Goal: Task Accomplishment & Management: Complete application form

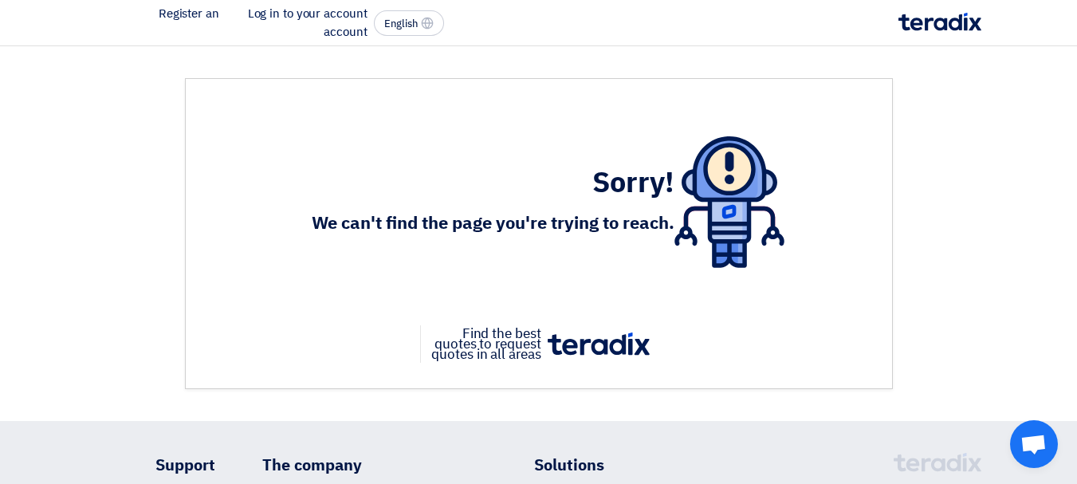
click at [937, 20] on img at bounding box center [940, 22] width 83 height 18
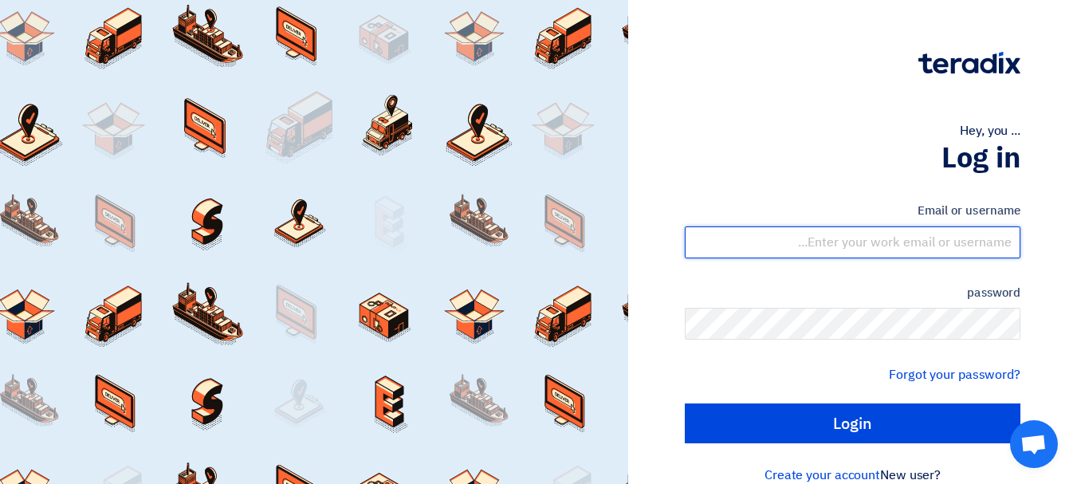
click at [902, 234] on input "text" at bounding box center [853, 242] width 336 height 32
type input "yasir@nabatat.com.sa"
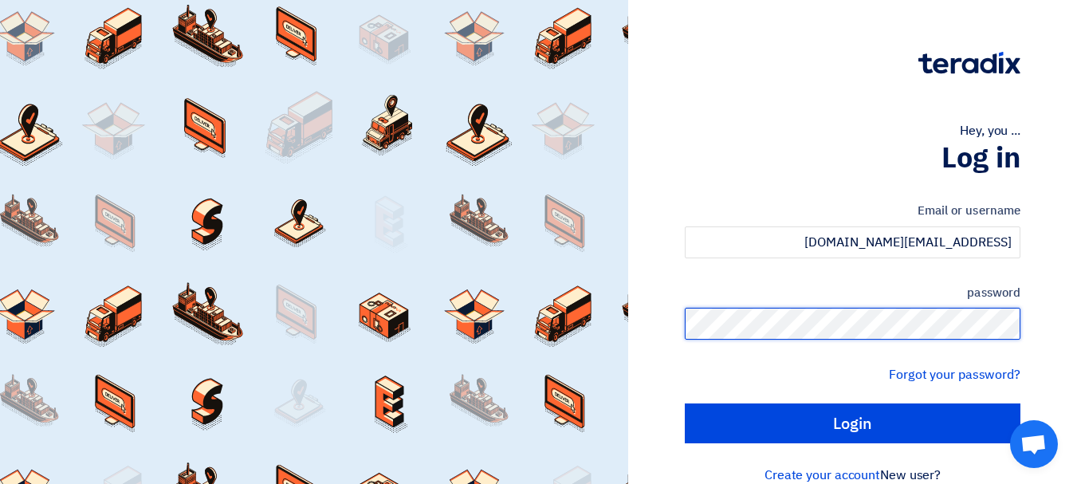
click at [685, 403] on input "Login" at bounding box center [853, 423] width 336 height 40
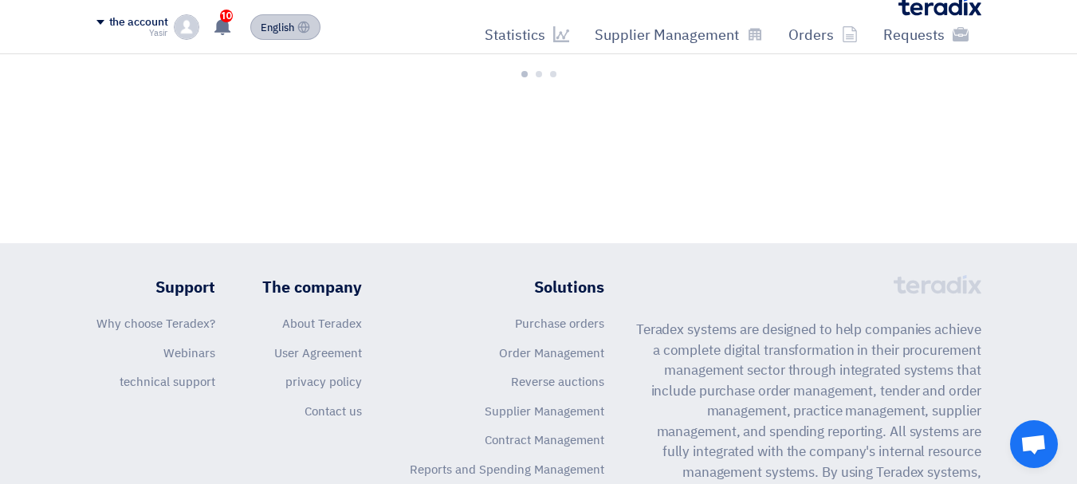
click at [297, 29] on button "English EN" at bounding box center [285, 27] width 70 height 26
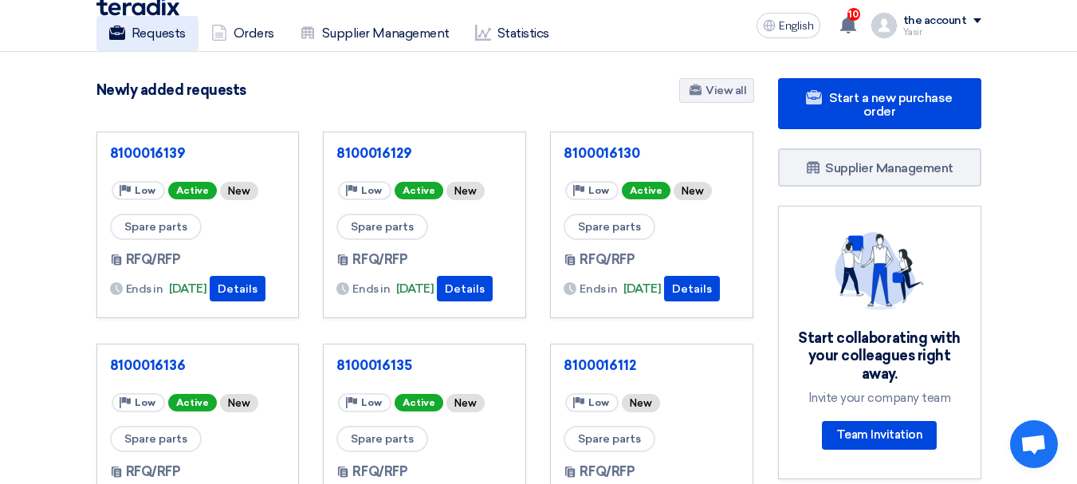
click at [163, 26] on font "Requests" at bounding box center [159, 33] width 54 height 15
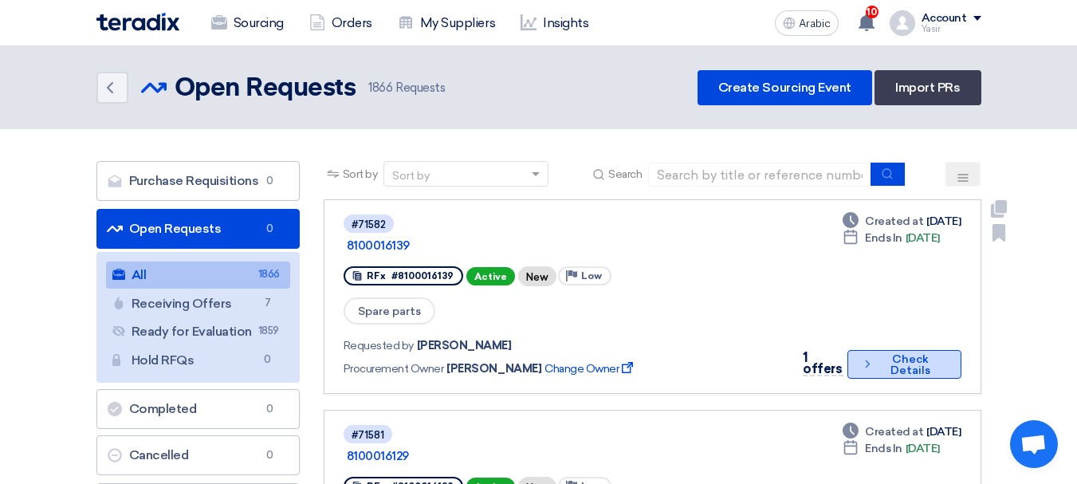
click at [895, 352] on font "Check Details" at bounding box center [911, 364] width 40 height 25
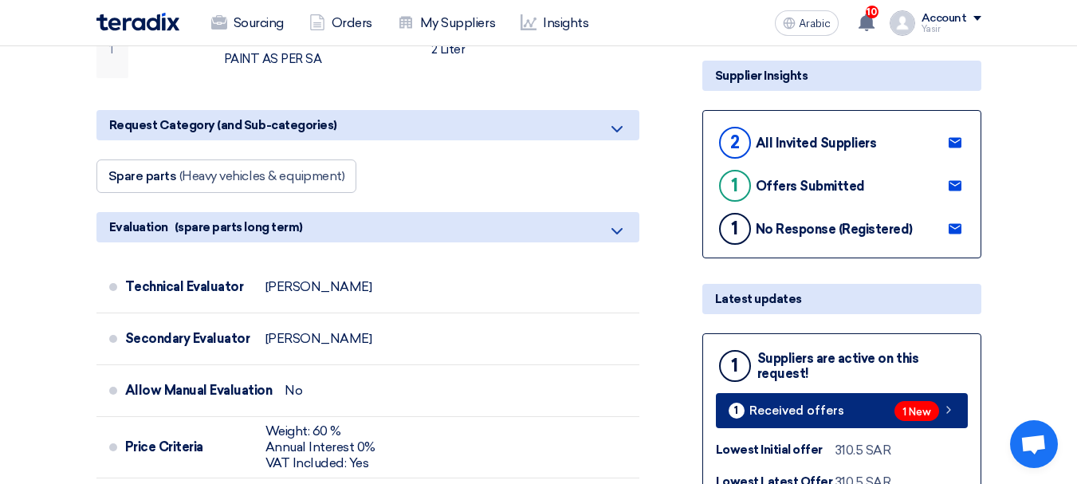
click at [922, 411] on font "1 New" at bounding box center [916, 412] width 29 height 12
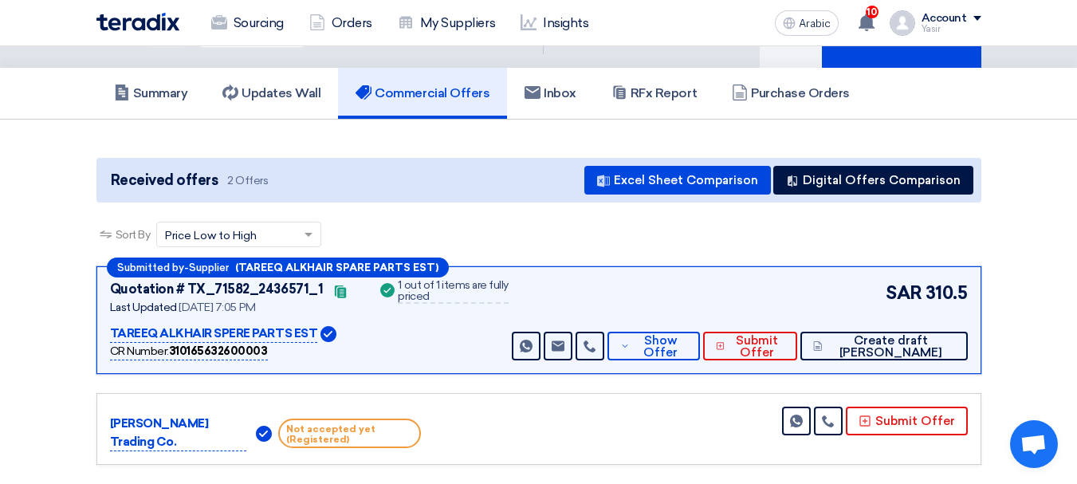
scroll to position [159, 0]
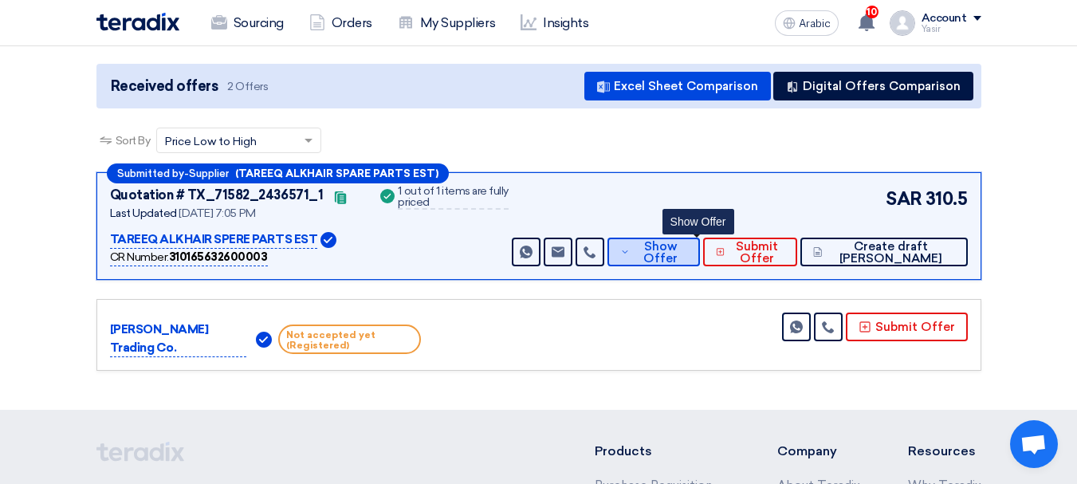
click at [686, 253] on span "Show Offer" at bounding box center [660, 253] width 53 height 24
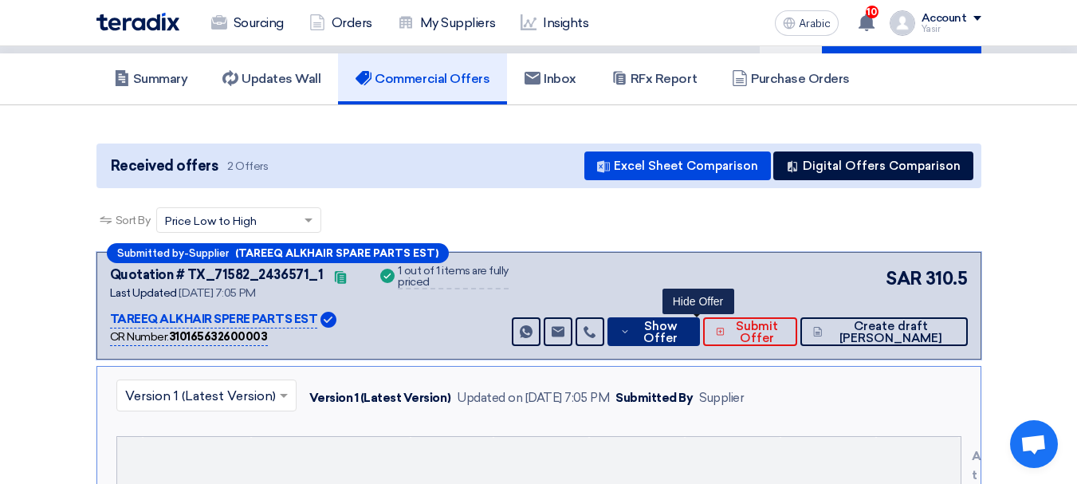
scroll to position [0, 0]
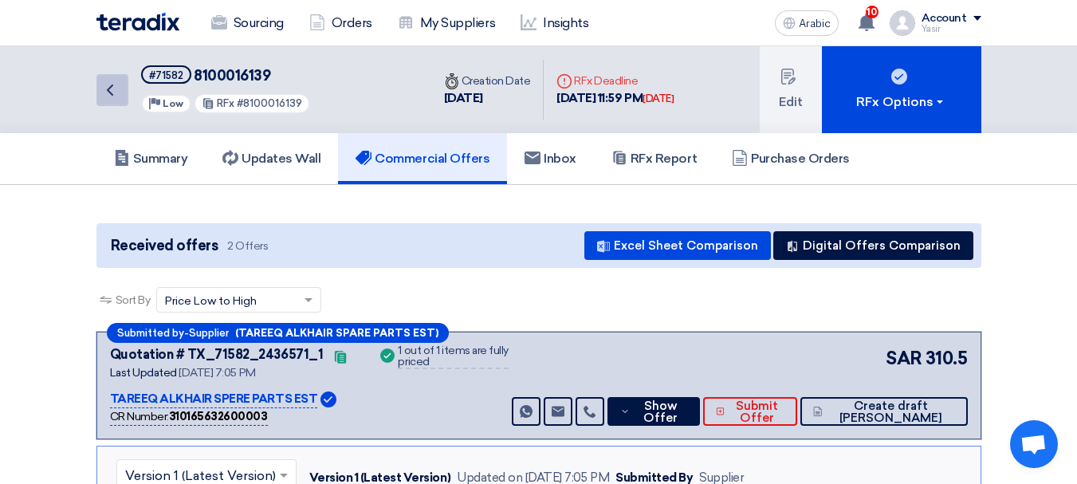
click at [125, 93] on link "Back" at bounding box center [112, 90] width 32 height 32
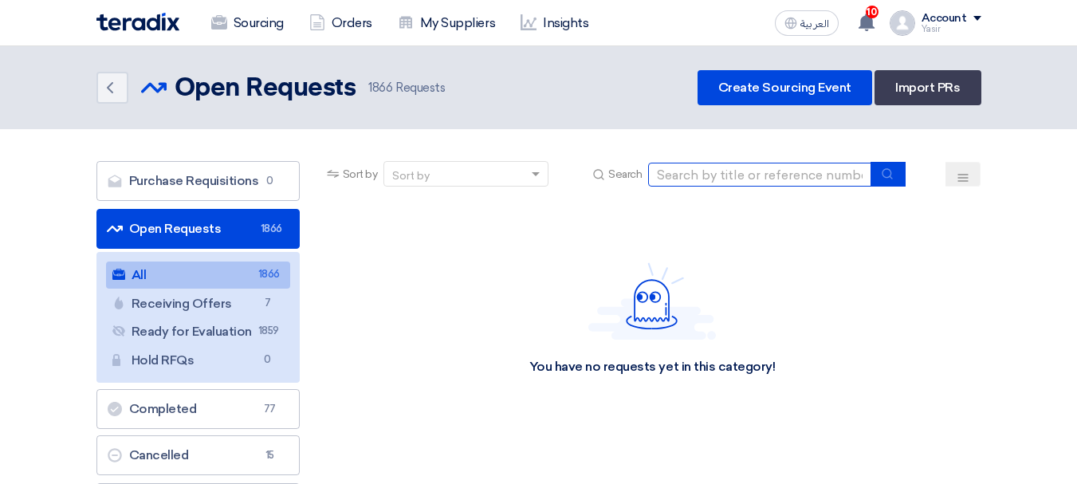
drag, startPoint x: 0, startPoint y: 0, endPoint x: 796, endPoint y: 169, distance: 814.2
click at [796, 169] on input at bounding box center [759, 175] width 223 height 24
paste input "8100016144"
type input "8100016144"
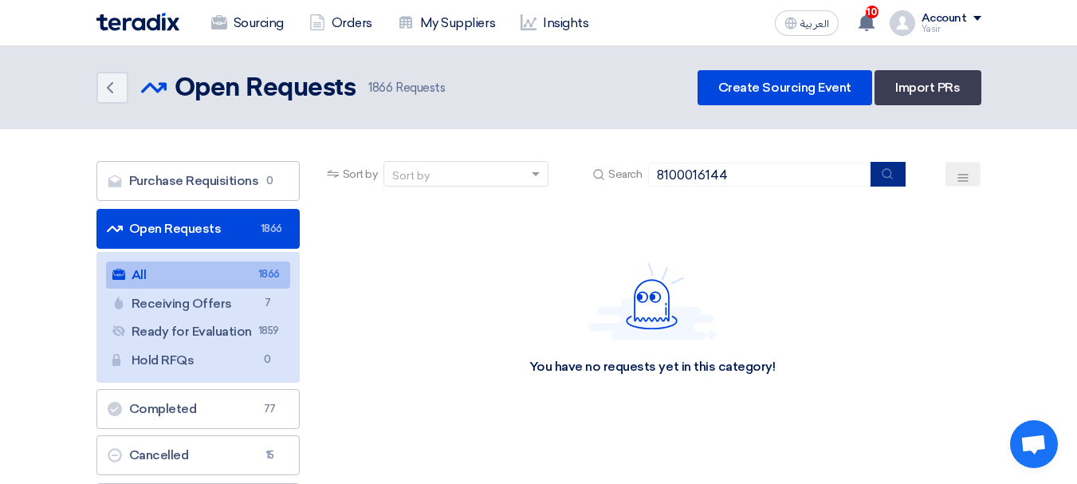
click at [876, 176] on button "submit" at bounding box center [888, 174] width 35 height 25
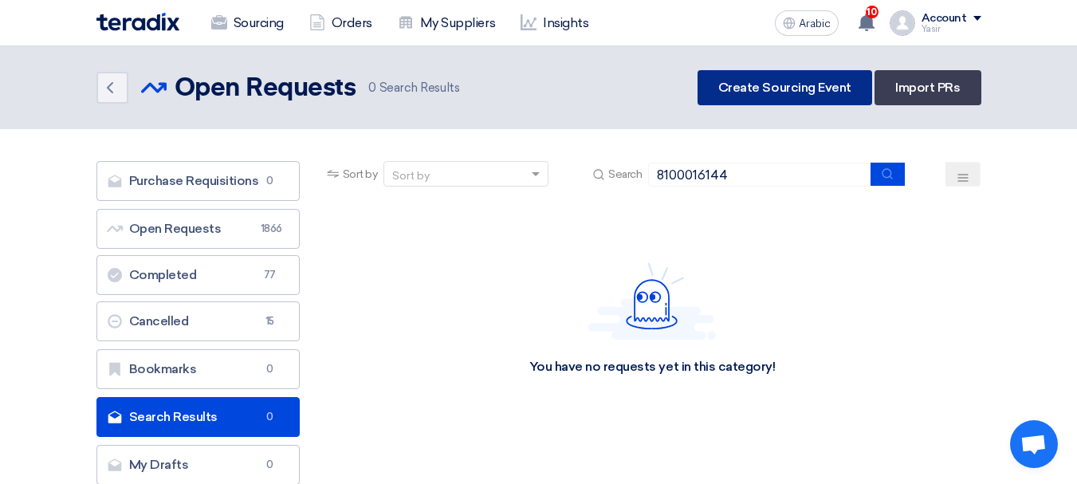
click at [800, 93] on font "Create Sourcing Event" at bounding box center [784, 87] width 133 height 15
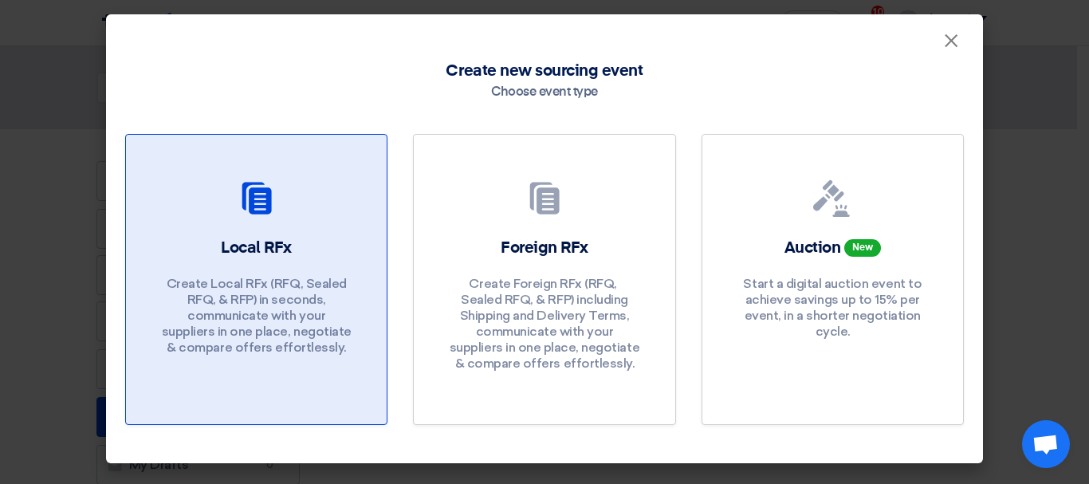
click at [234, 196] on div at bounding box center [256, 201] width 222 height 45
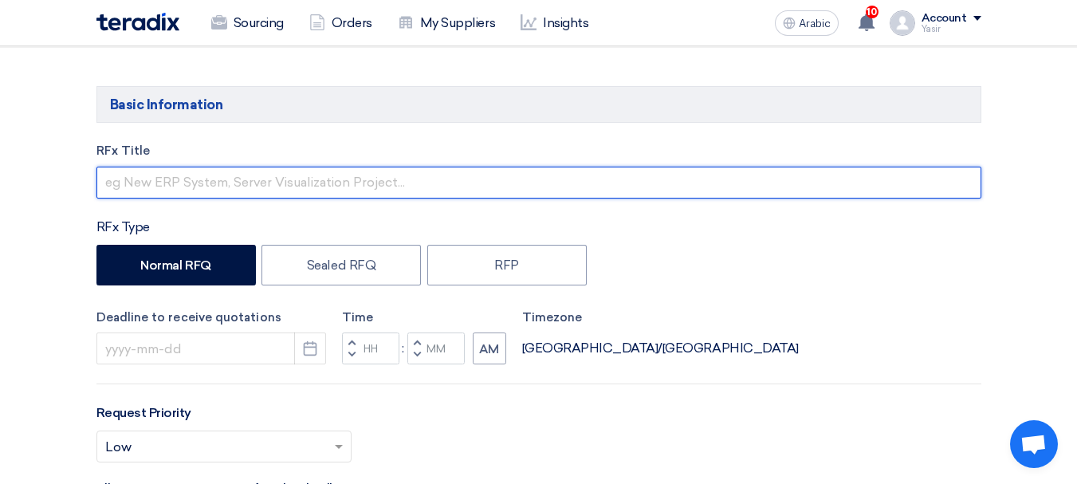
click at [298, 175] on input "text" at bounding box center [538, 183] width 885 height 32
paste input "8100016144"
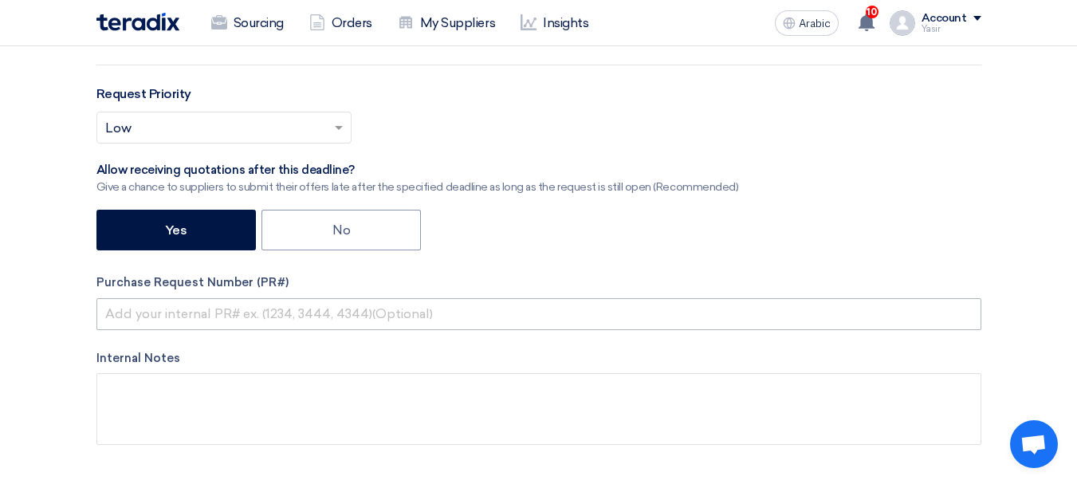
type input "8100016144"
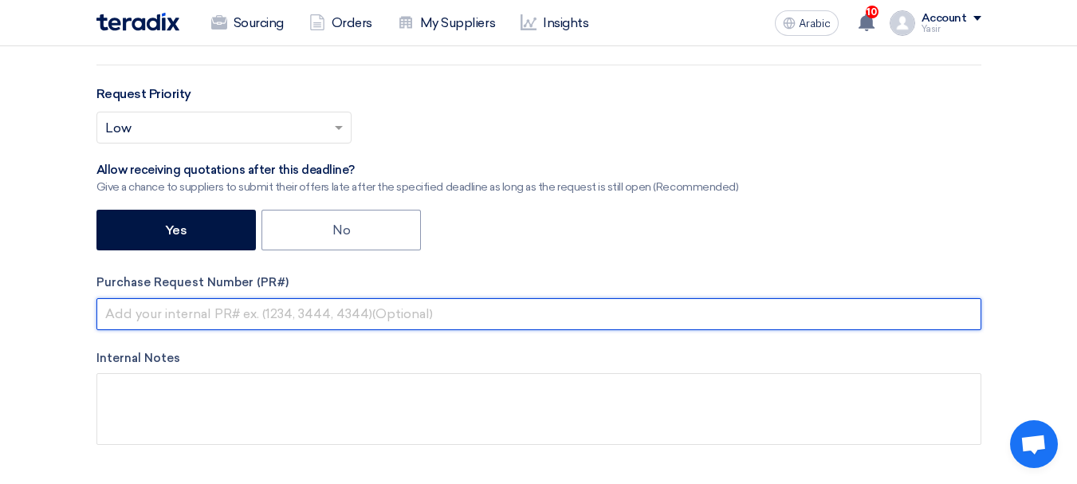
click at [212, 310] on input "text" at bounding box center [538, 314] width 885 height 32
paste input "8100016144"
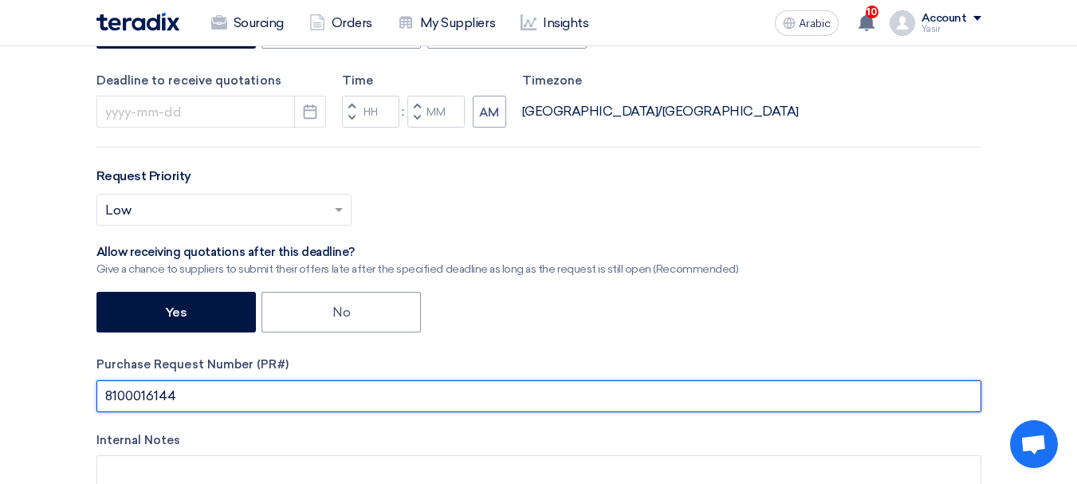
scroll to position [319, 0]
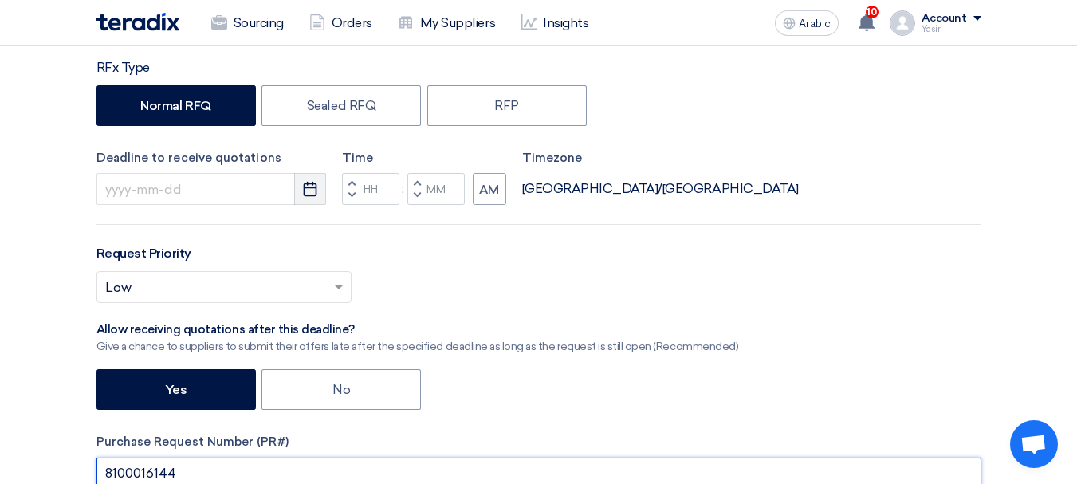
type input "8100016144"
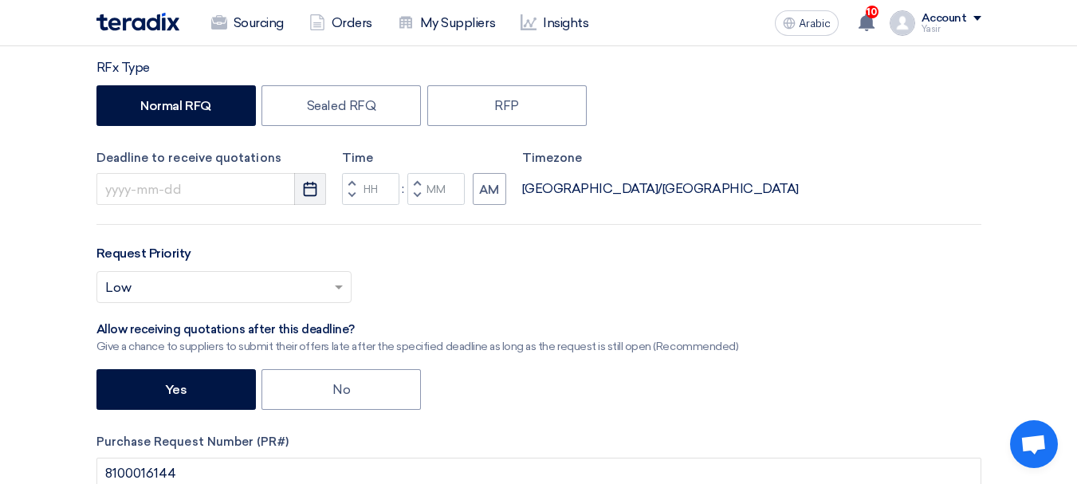
click at [311, 195] on icon "Pick a date" at bounding box center [310, 189] width 16 height 16
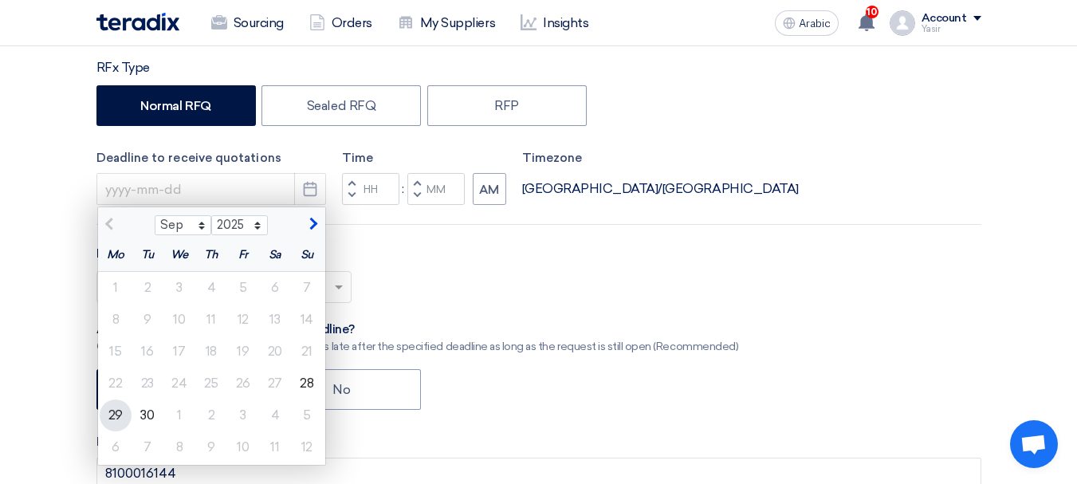
click at [119, 415] on font "29" at bounding box center [115, 414] width 14 height 15
type input "[DATE]"
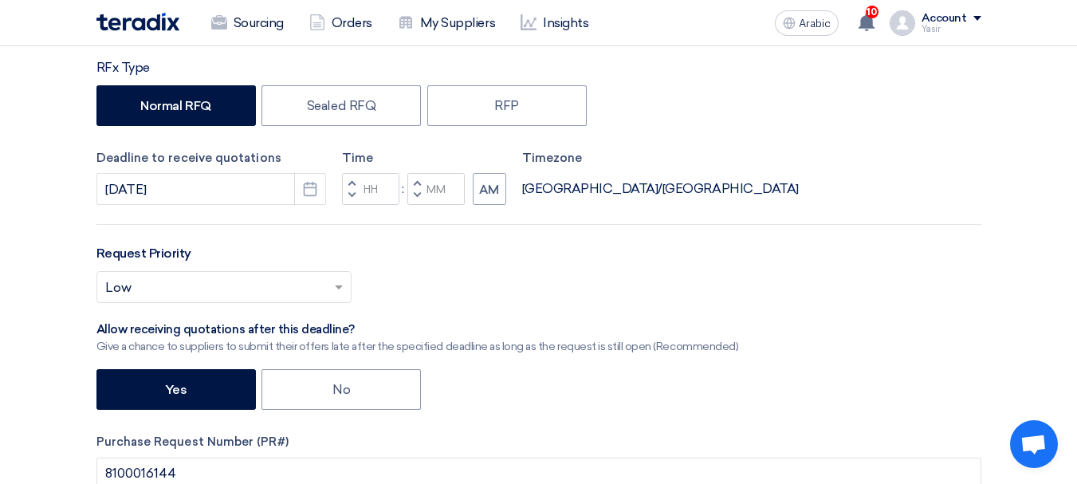
click at [338, 202] on div "Deadline to receive quotations [DATE] Pick a date Time Increment hours Decremen…" at bounding box center [538, 177] width 885 height 57
click at [352, 182] on span "button" at bounding box center [351, 183] width 6 height 10
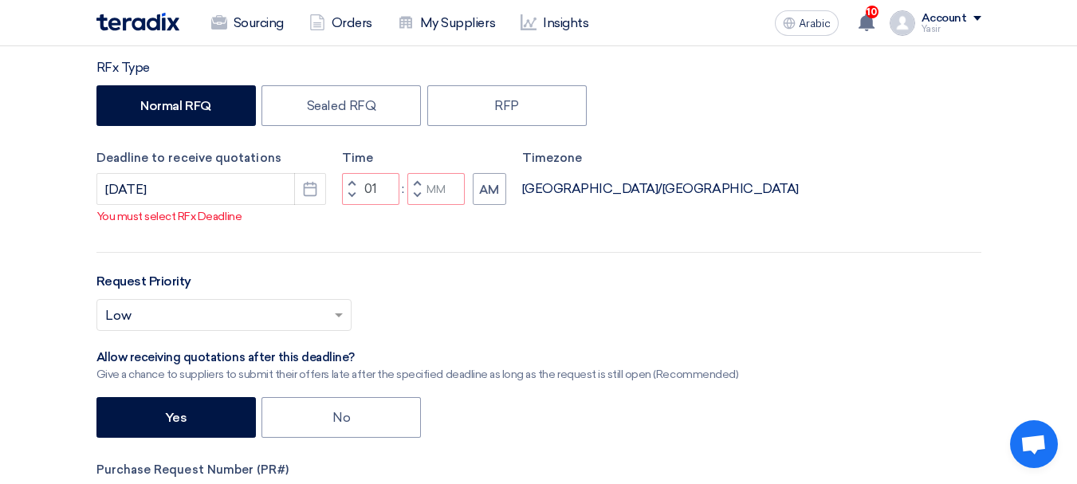
click at [352, 187] on span "button" at bounding box center [351, 183] width 6 height 10
click at [351, 200] on span "button" at bounding box center [351, 196] width 6 height 10
click at [407, 206] on button "Decrement minutes" at bounding box center [416, 196] width 19 height 20
type input "11"
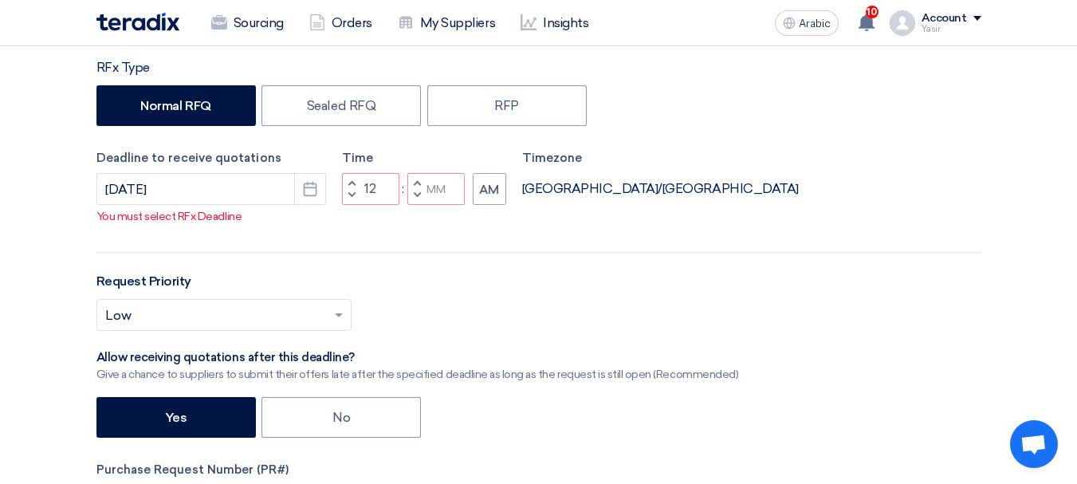
type input "59"
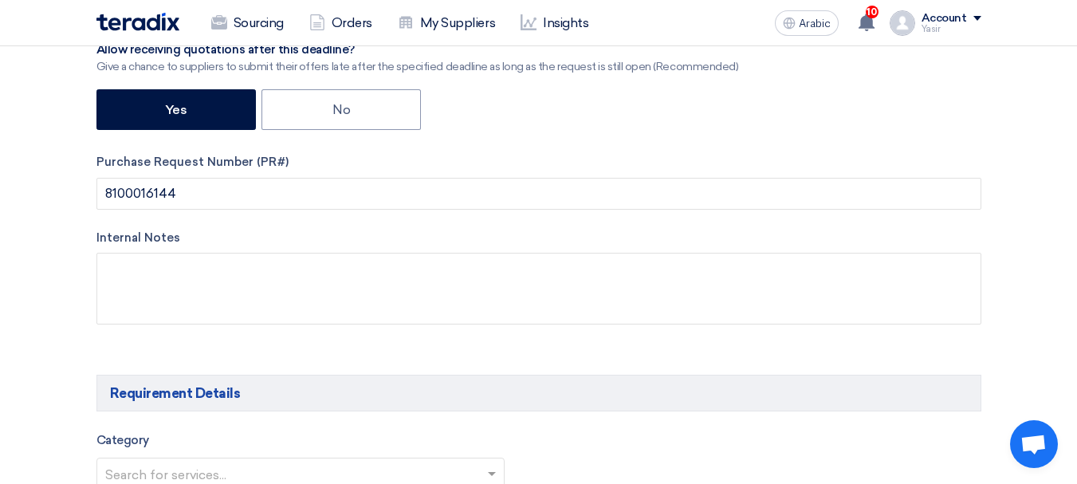
scroll to position [797, 0]
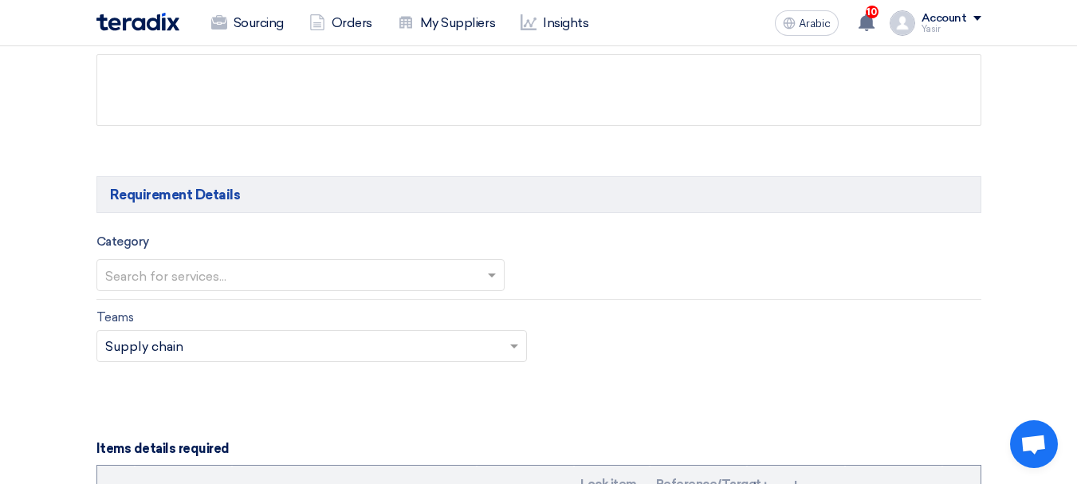
click at [273, 279] on input "text" at bounding box center [292, 276] width 375 height 26
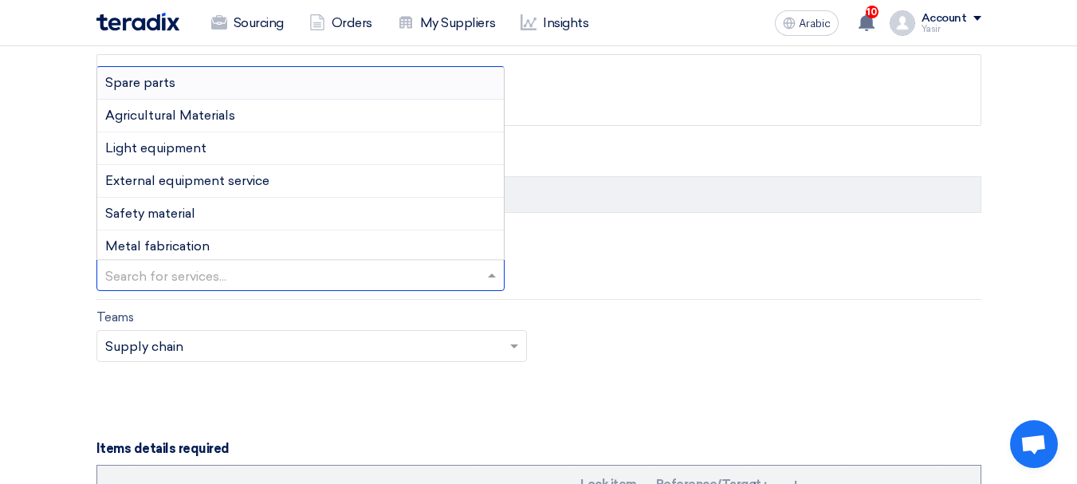
click at [157, 82] on font "Spare parts" at bounding box center [140, 82] width 70 height 15
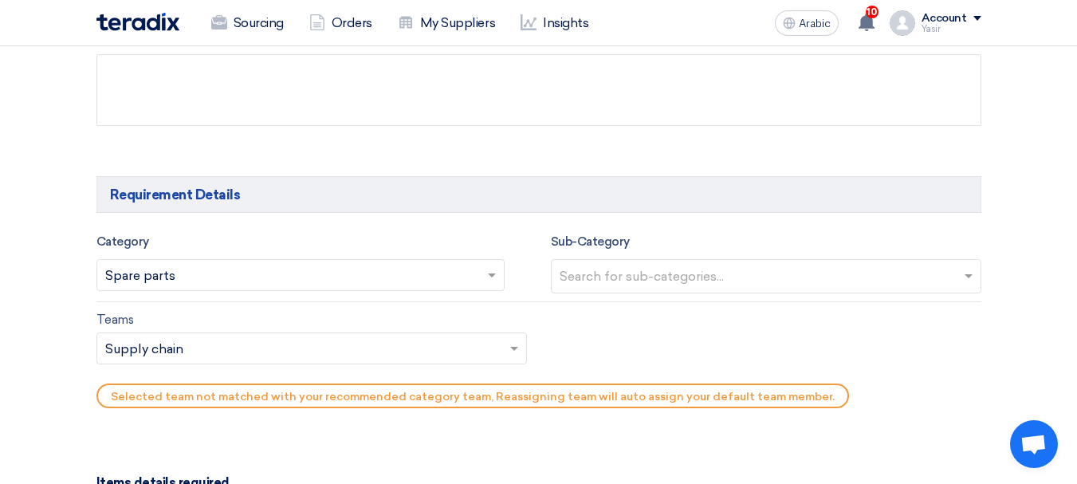
click at [634, 278] on input "text" at bounding box center [768, 278] width 417 height 26
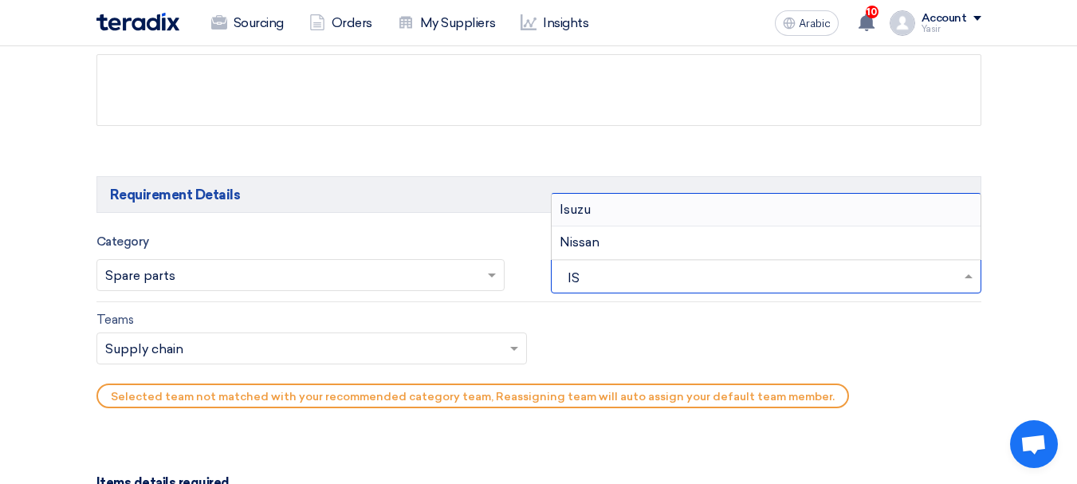
type input "ISU"
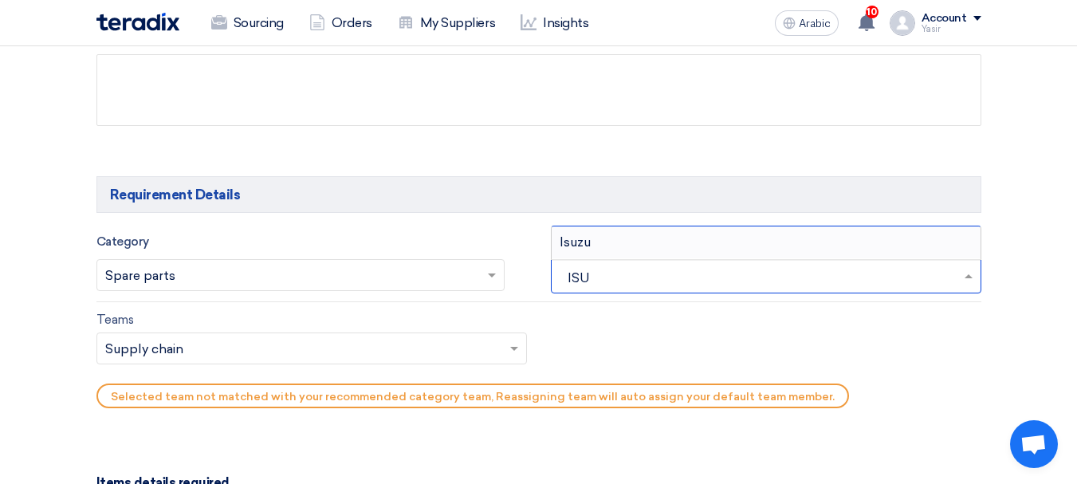
click at [598, 239] on div "Isuzu" at bounding box center [766, 242] width 429 height 32
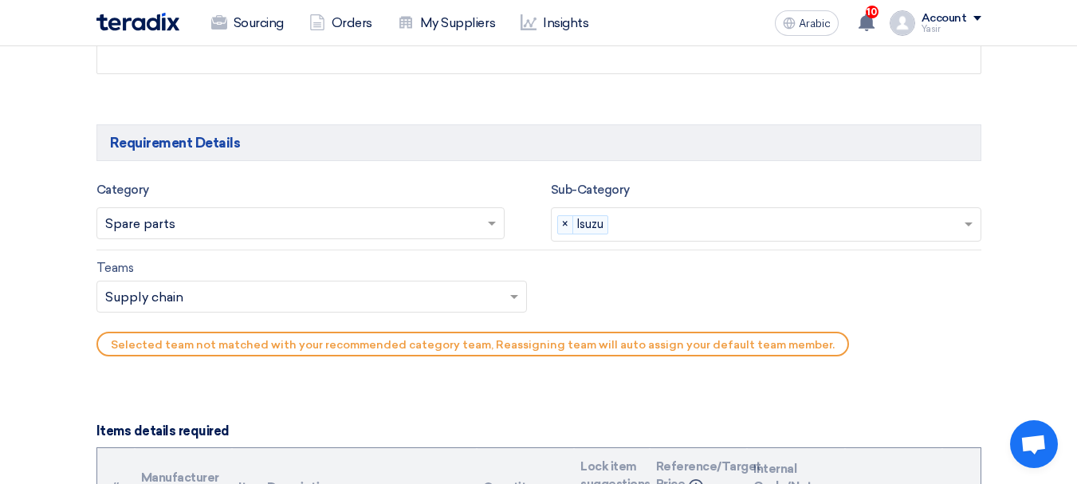
scroll to position [877, 0]
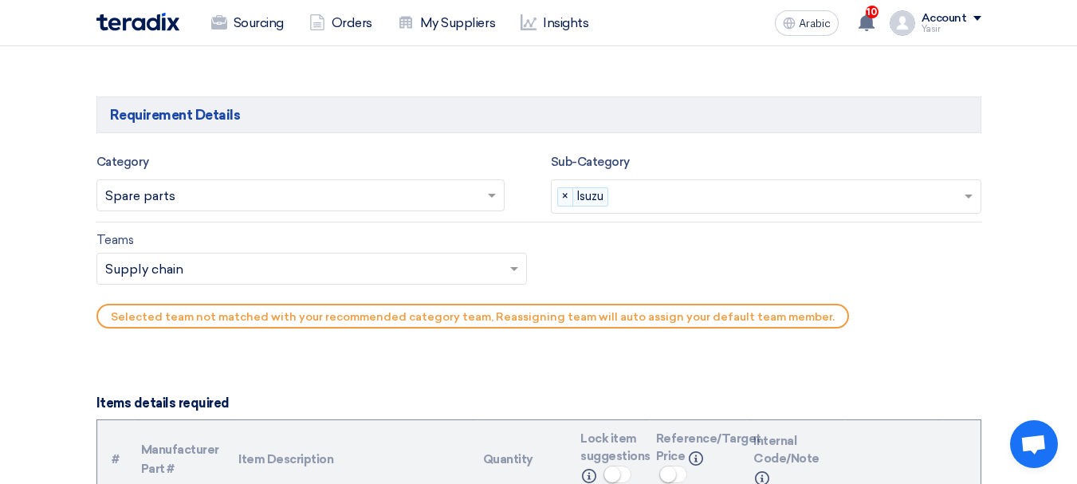
click at [166, 270] on input "text" at bounding box center [303, 271] width 397 height 26
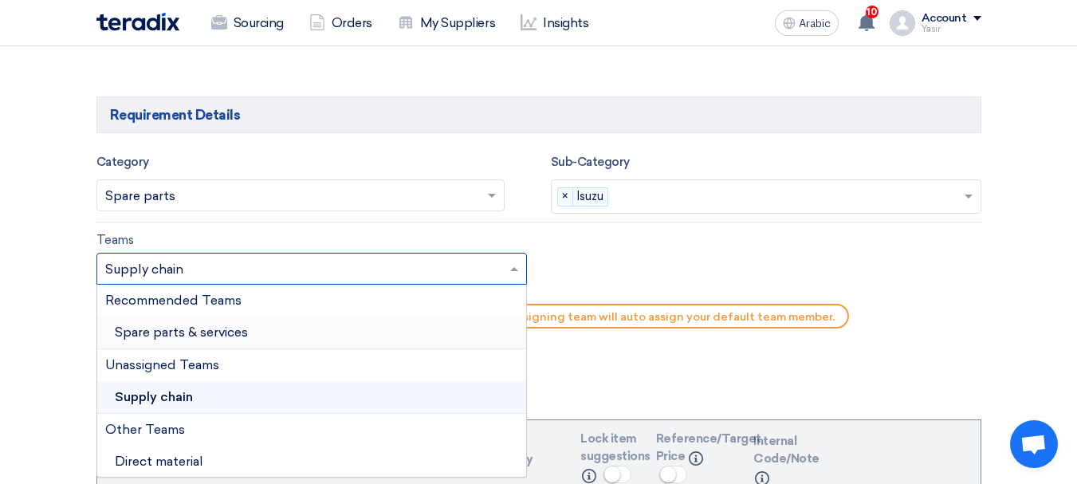
click at [203, 328] on font "Spare parts & services" at bounding box center [181, 331] width 133 height 15
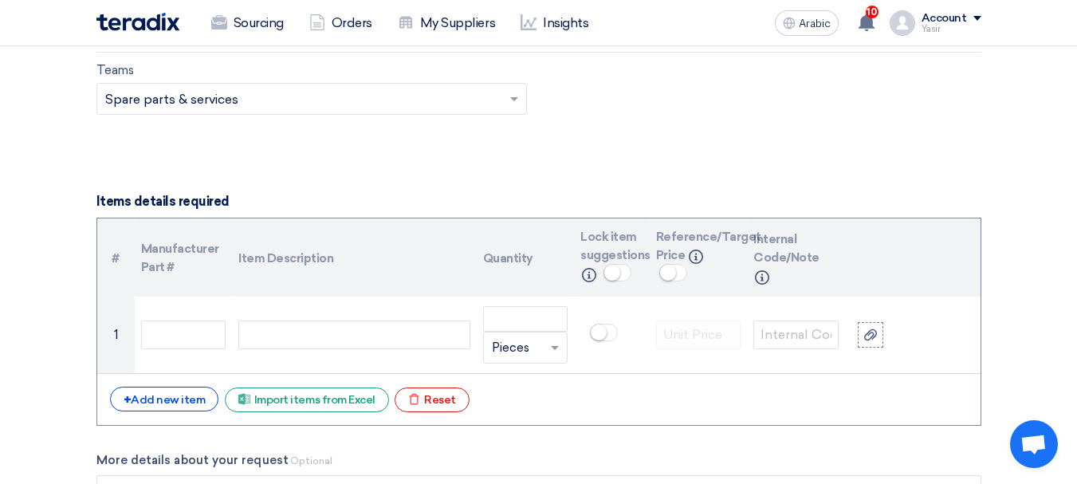
scroll to position [1116, 0]
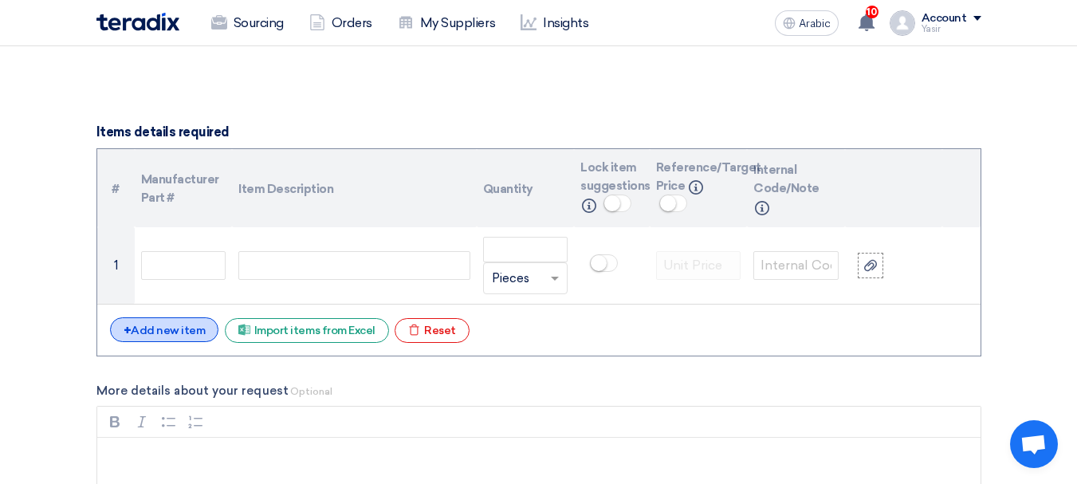
click at [175, 330] on font "Add new item" at bounding box center [168, 331] width 74 height 14
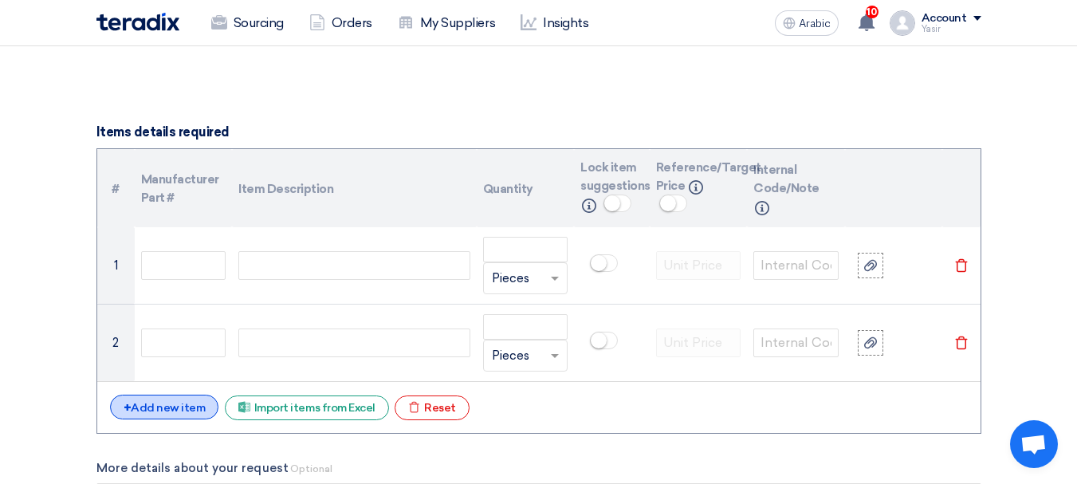
click at [136, 405] on font "Add new item" at bounding box center [168, 408] width 74 height 14
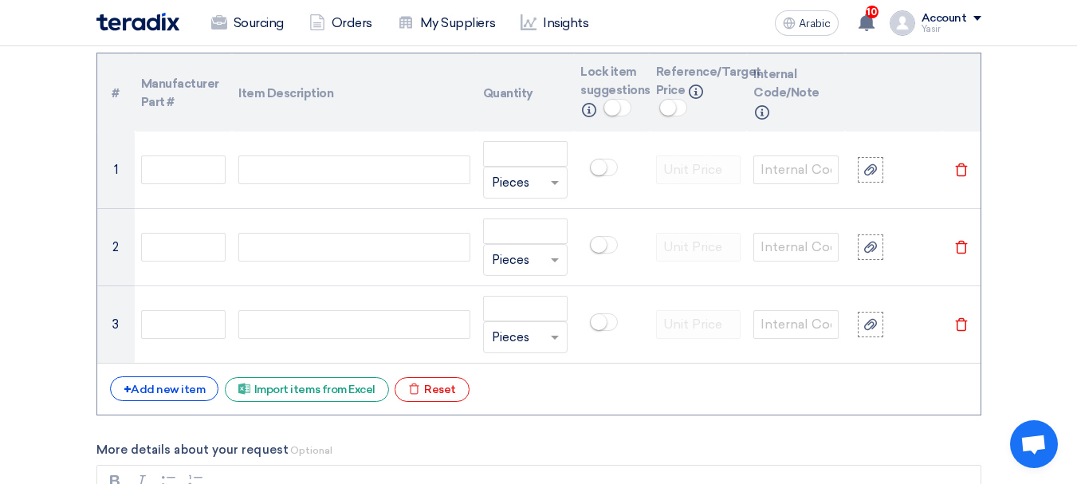
scroll to position [1276, 0]
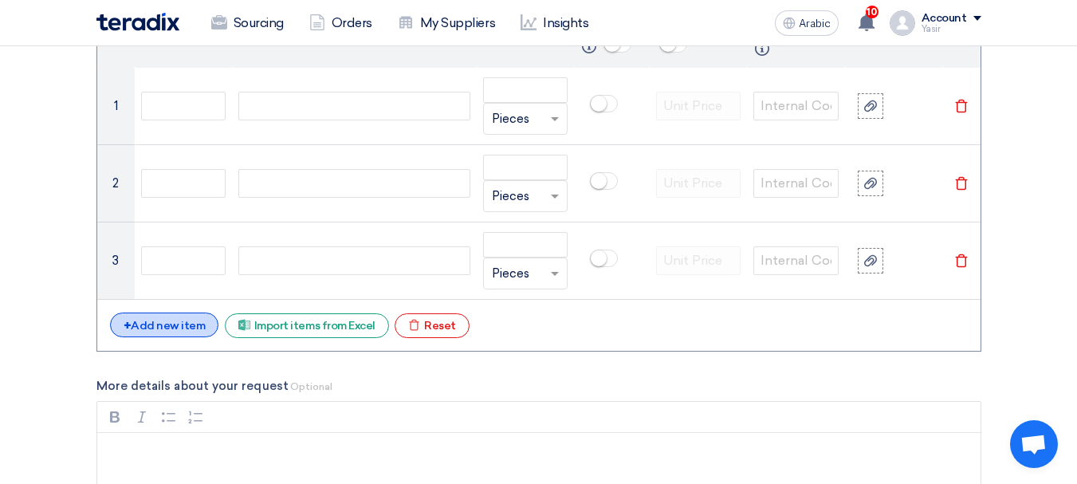
click at [159, 329] on font "Add new item" at bounding box center [168, 326] width 74 height 14
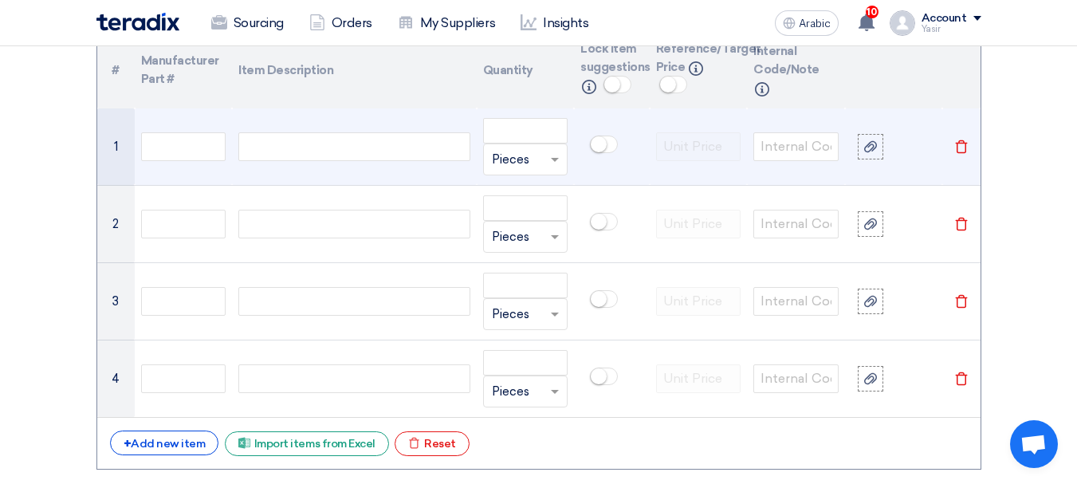
scroll to position [1196, 0]
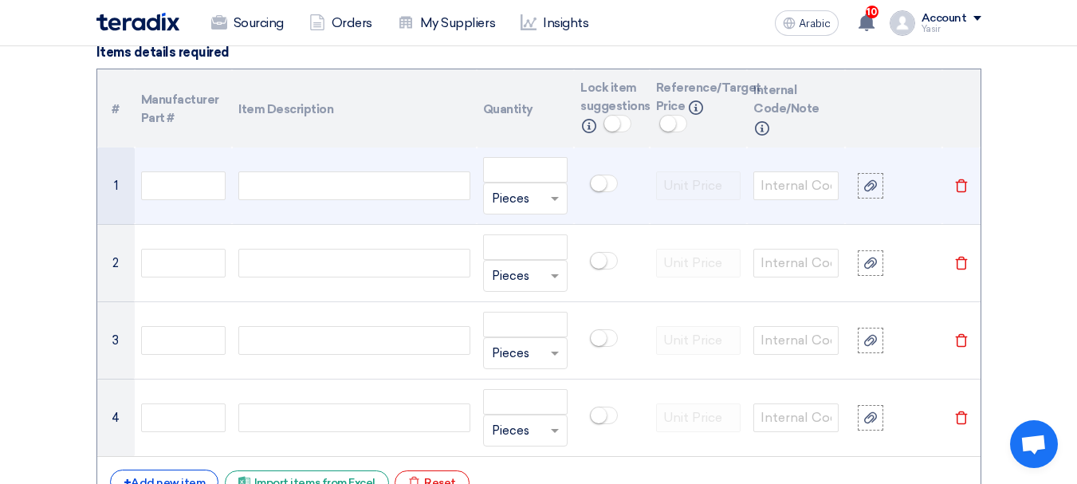
click at [253, 208] on td at bounding box center [354, 185] width 244 height 77
click at [424, 199] on div at bounding box center [353, 185] width 231 height 29
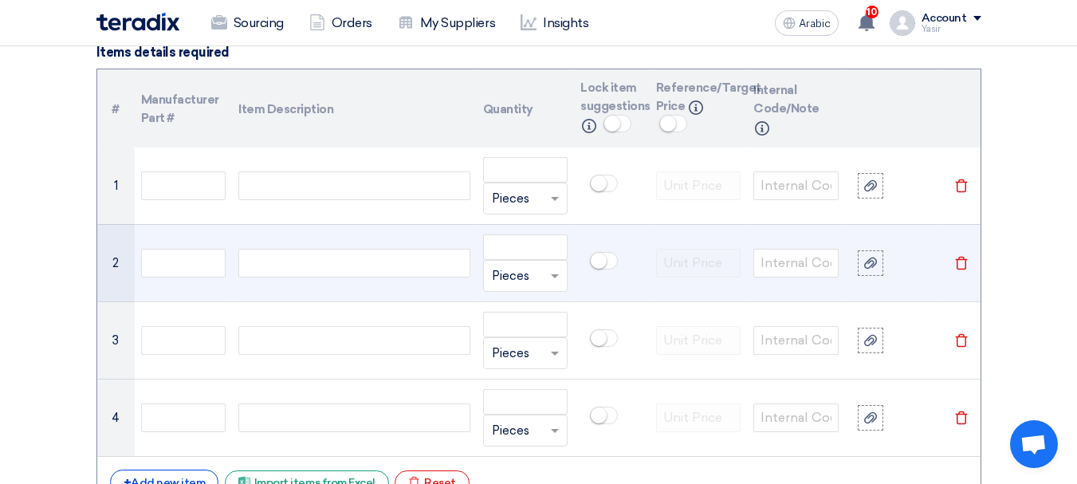
paste div
click at [301, 258] on div at bounding box center [353, 263] width 231 height 29
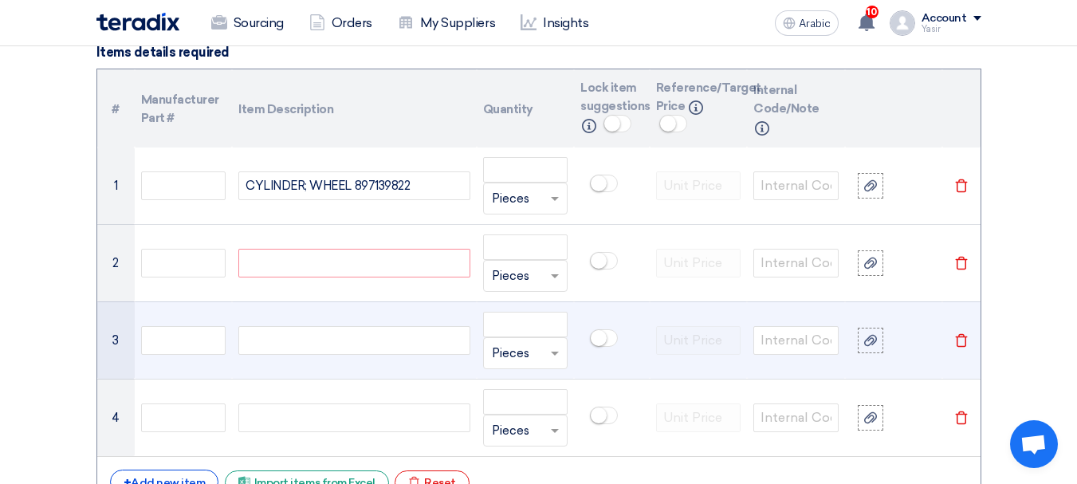
paste div
click at [339, 327] on div at bounding box center [353, 340] width 231 height 29
paste div
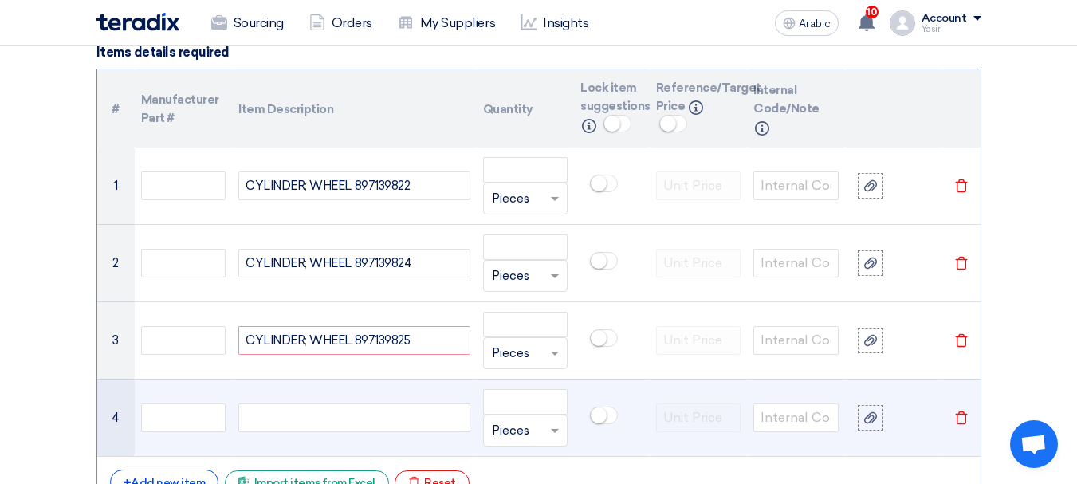
click at [300, 403] on div at bounding box center [353, 417] width 231 height 29
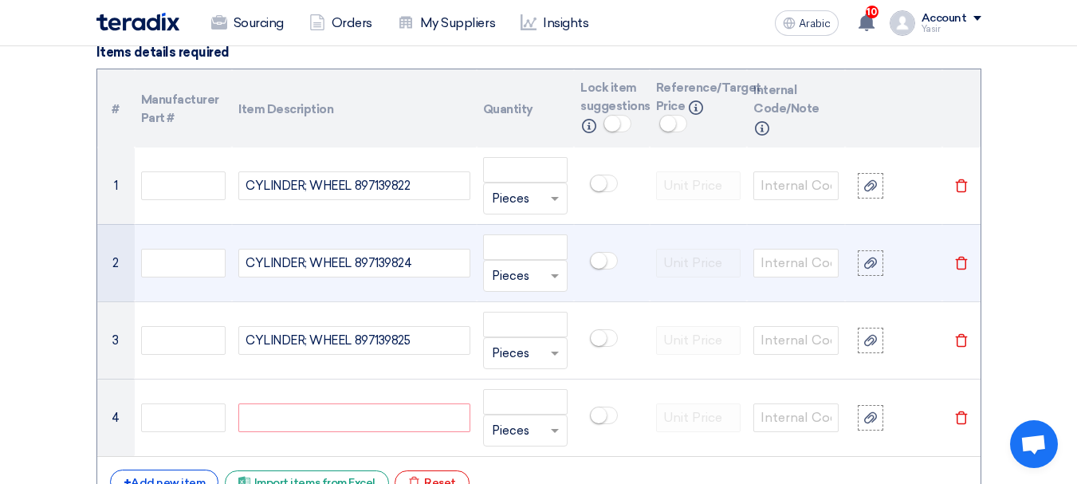
paste div
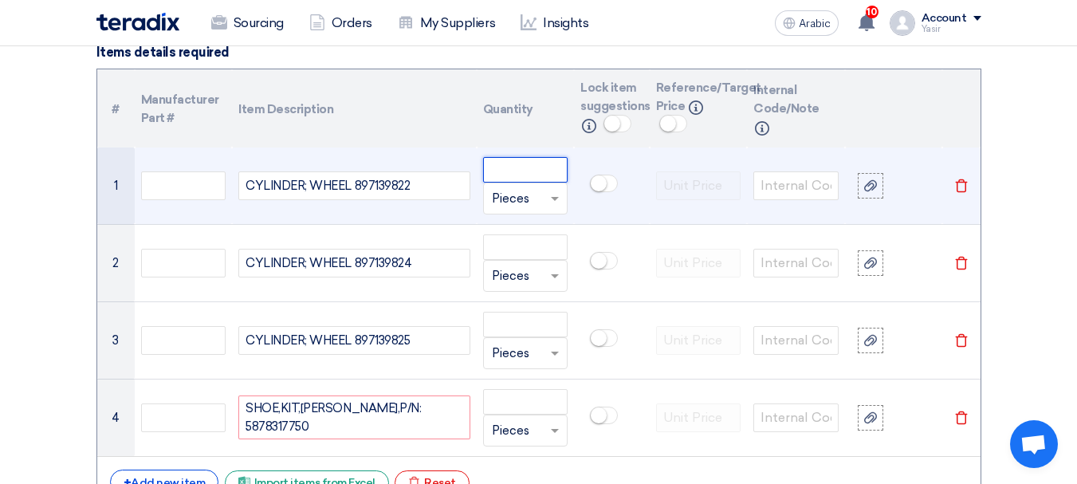
click at [513, 171] on input "number" at bounding box center [525, 170] width 85 height 26
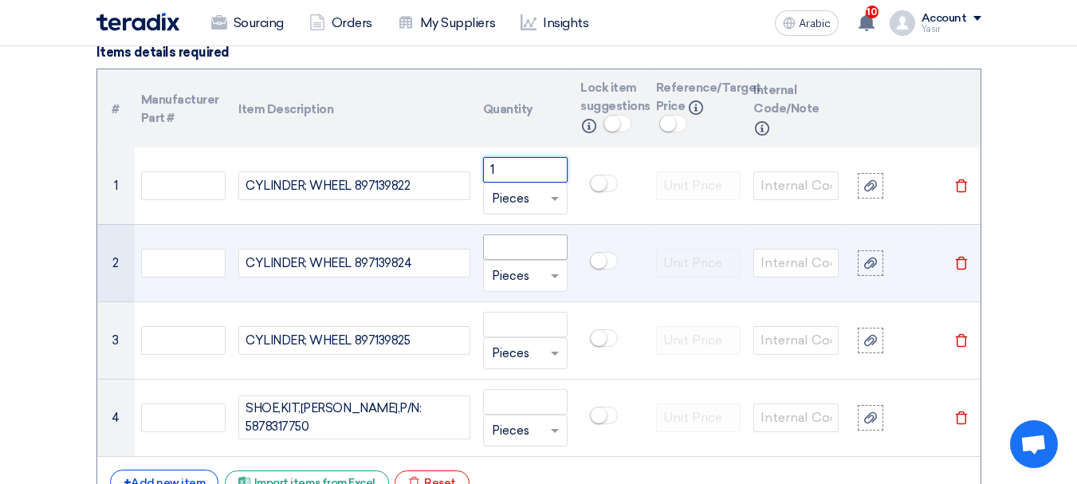
type input "1"
click at [509, 258] on input "number" at bounding box center [525, 247] width 85 height 26
paste input "1"
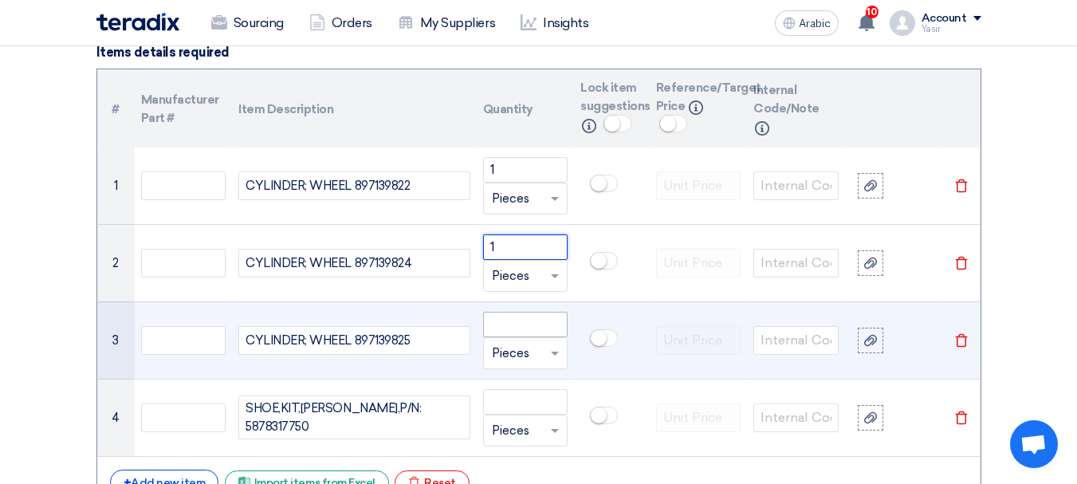
type input "1"
click at [520, 324] on input "number" at bounding box center [525, 325] width 85 height 26
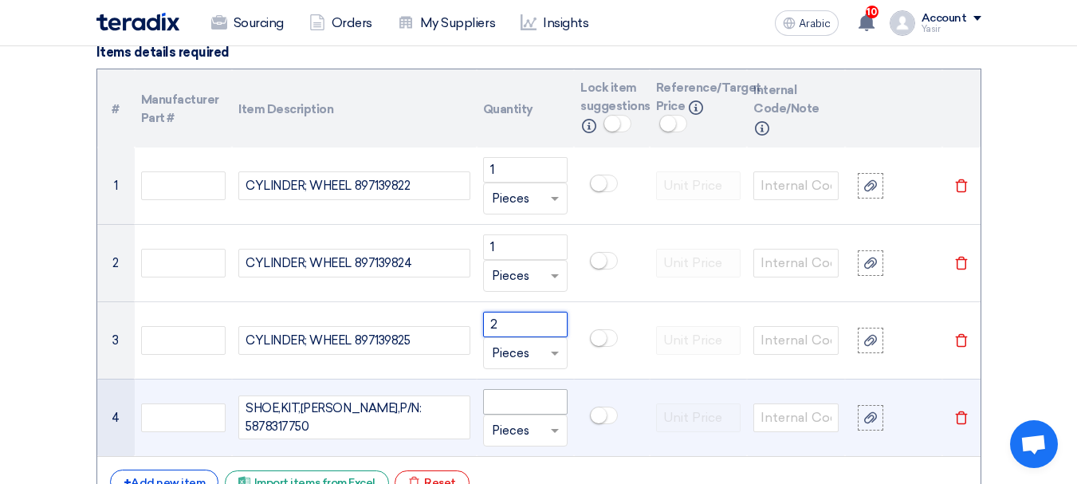
type input "2"
click at [517, 408] on input "number" at bounding box center [525, 402] width 85 height 26
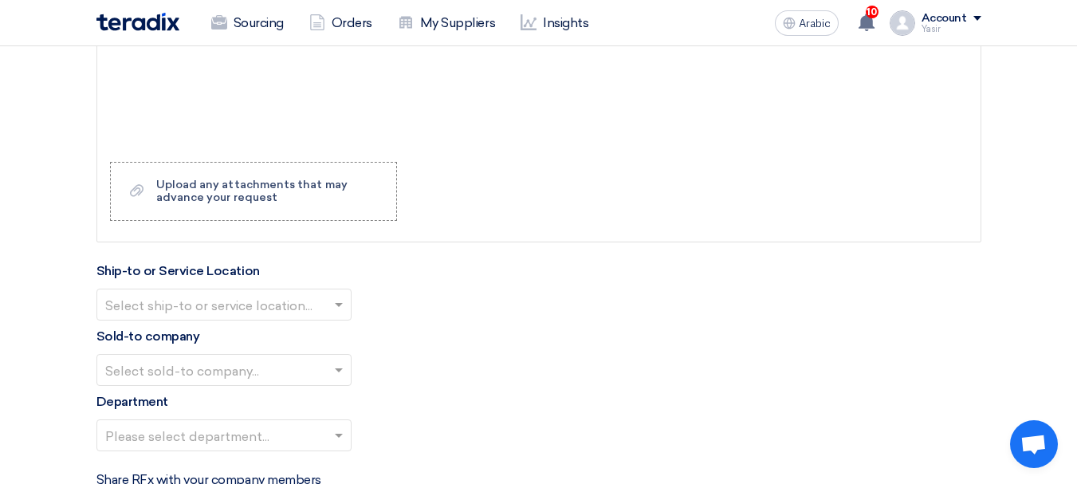
scroll to position [1834, 0]
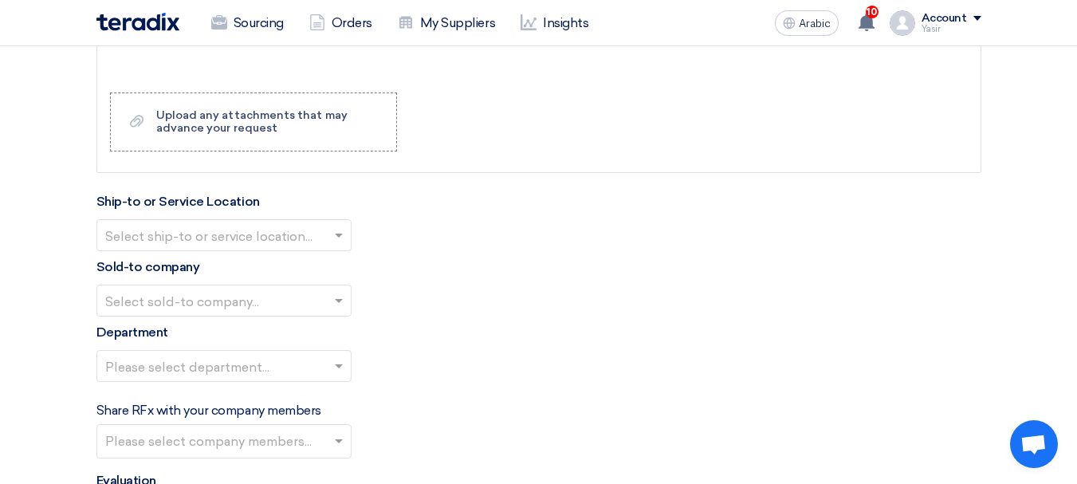
click at [203, 225] on input "text" at bounding box center [216, 236] width 222 height 26
type input "2"
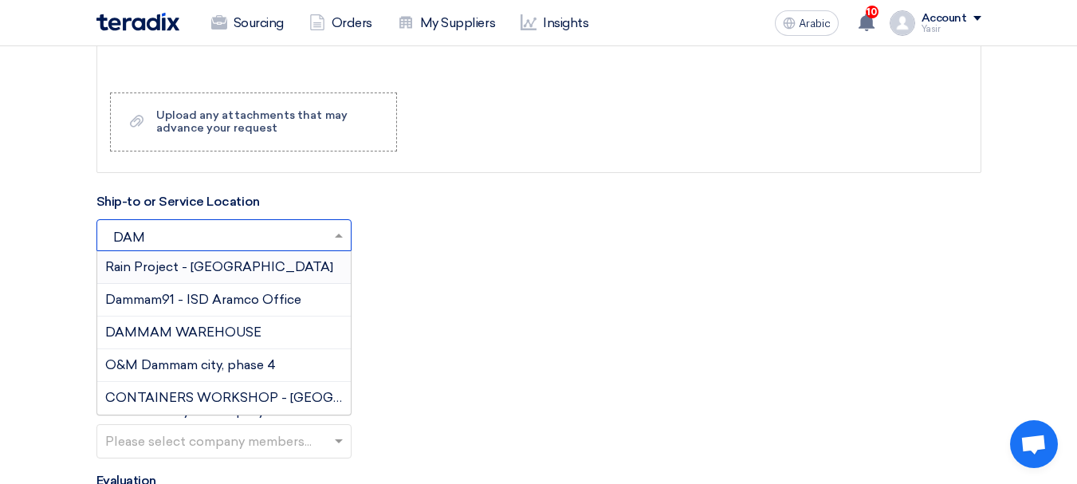
type input "DAMM"
click at [184, 335] on font "DAMMAM WAREHOUSE" at bounding box center [183, 331] width 156 height 15
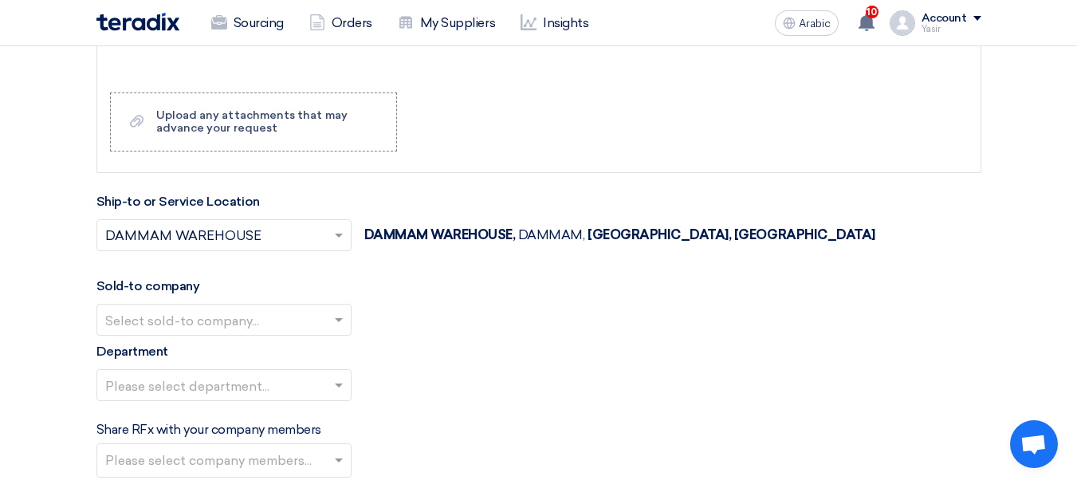
click at [192, 313] on input "text" at bounding box center [216, 321] width 222 height 26
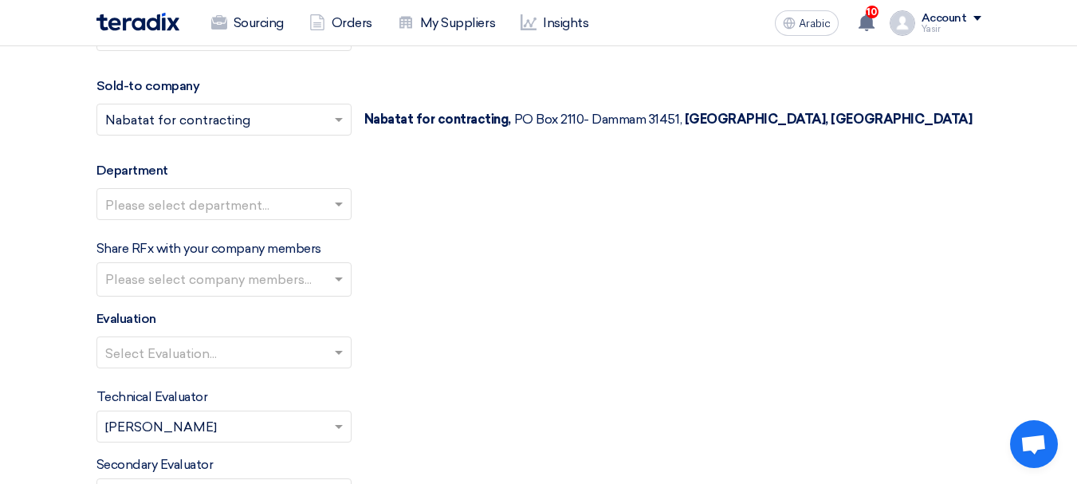
scroll to position [2073, 0]
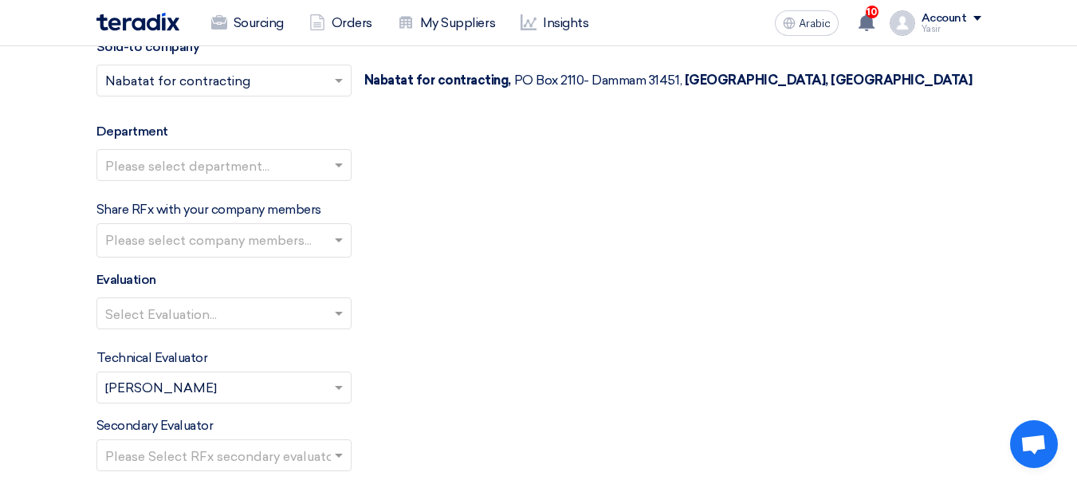
click at [179, 164] on input "text" at bounding box center [216, 166] width 222 height 26
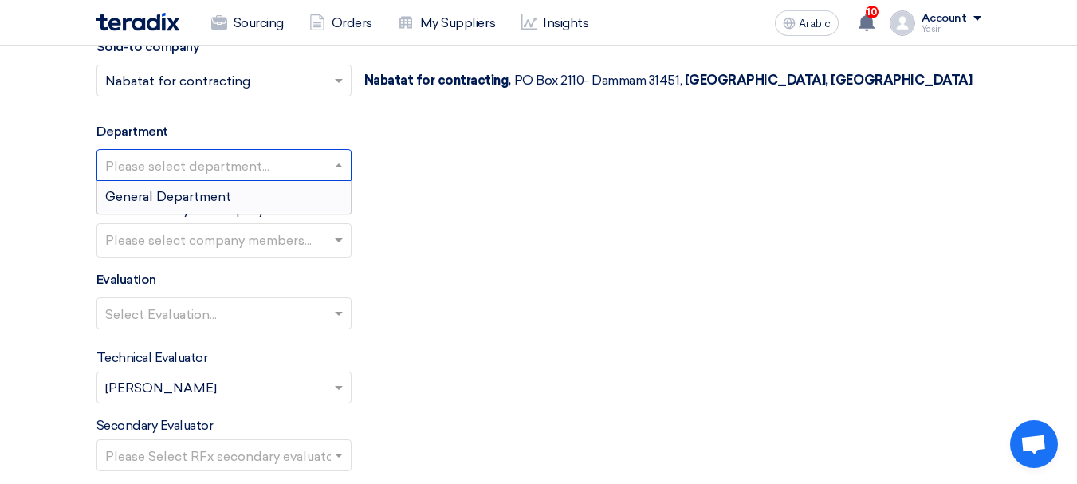
click at [157, 198] on font "General Department" at bounding box center [168, 196] width 126 height 15
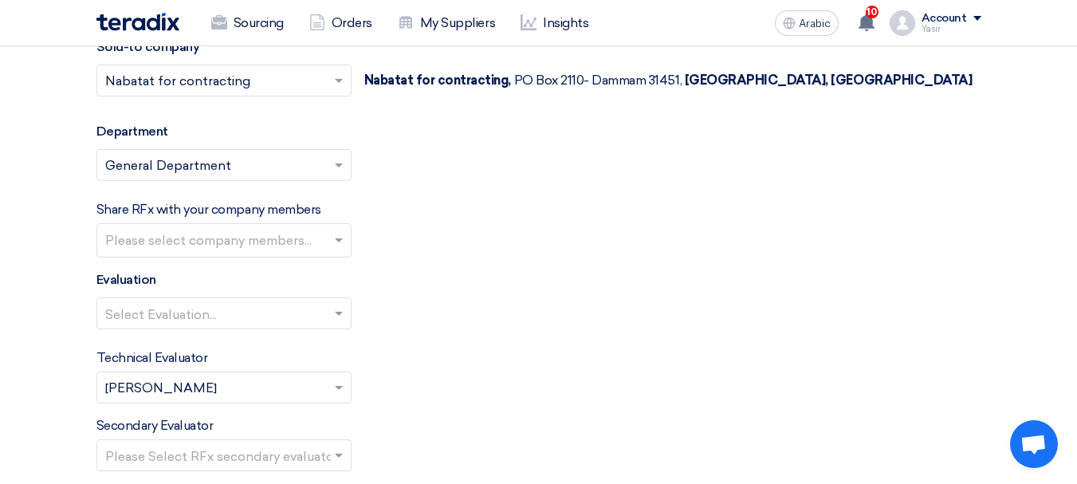
click at [212, 315] on input "text" at bounding box center [216, 314] width 222 height 26
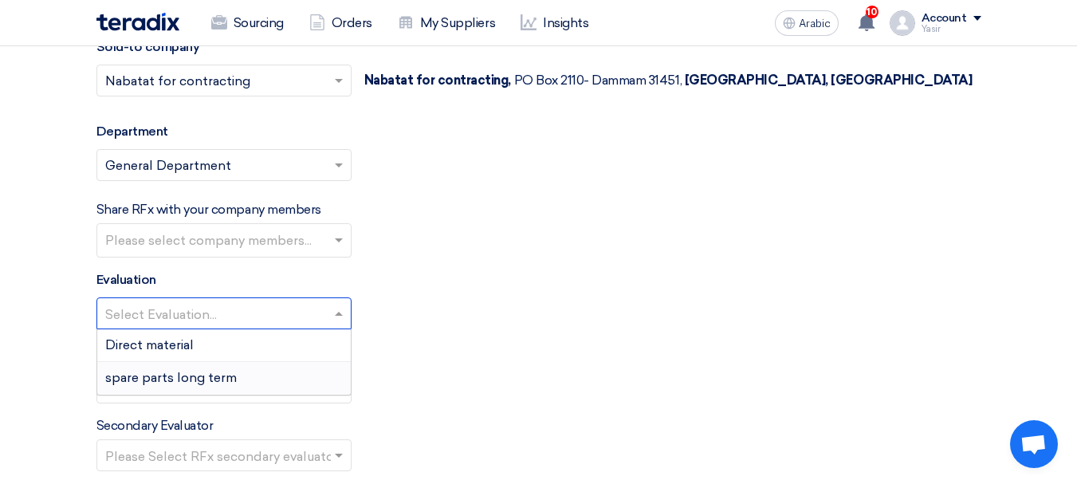
click at [162, 379] on font "spare parts long term" at bounding box center [171, 377] width 132 height 15
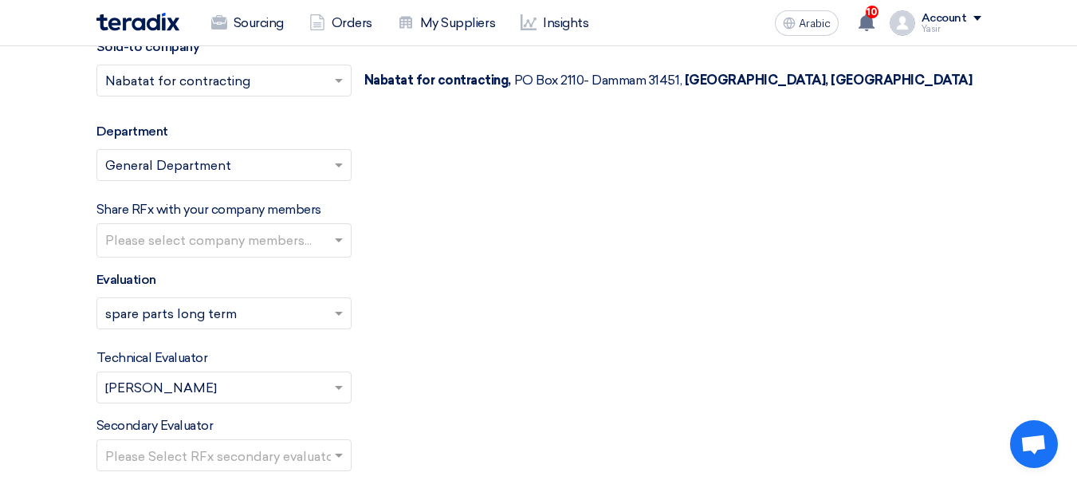
scroll to position [2312, 0]
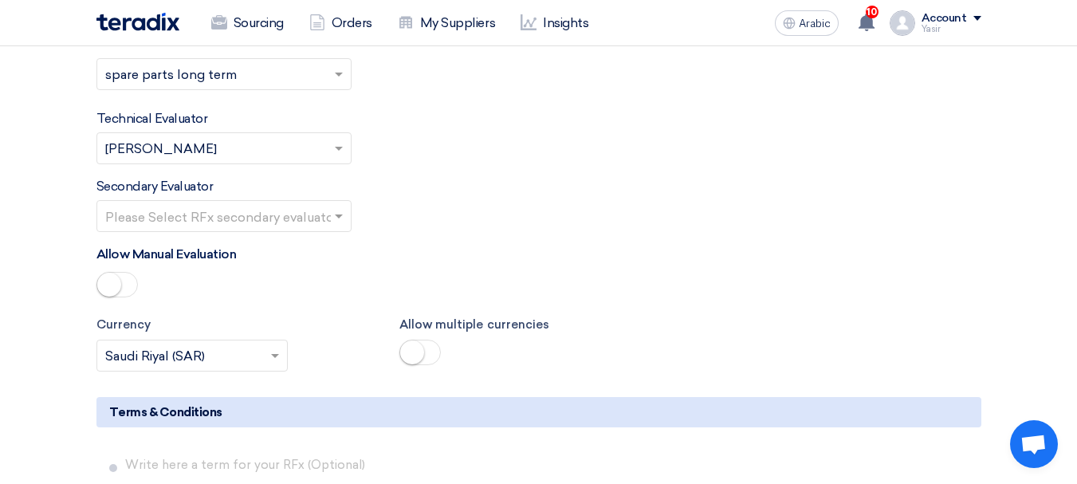
click at [223, 224] on input "text" at bounding box center [216, 217] width 222 height 26
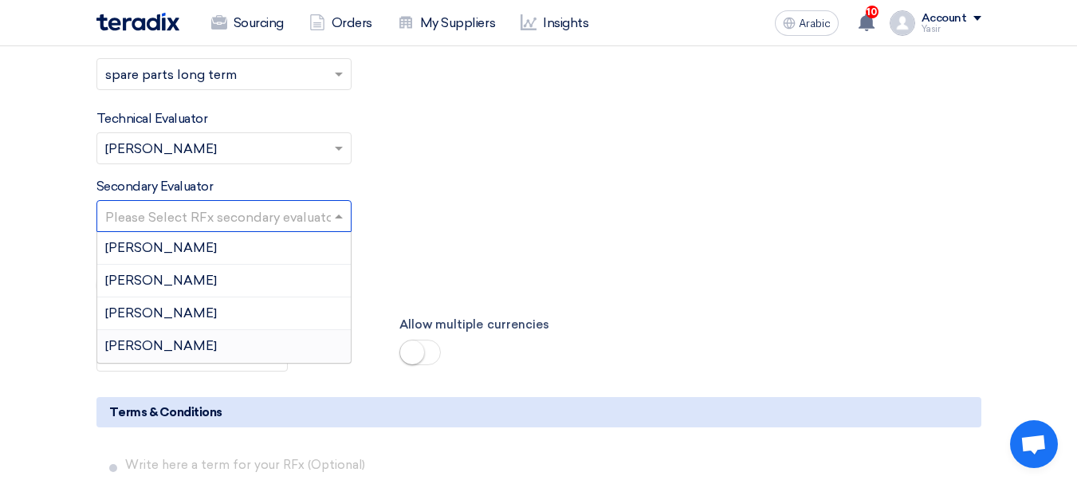
click at [152, 341] on div "[PERSON_NAME]" at bounding box center [224, 346] width 254 height 32
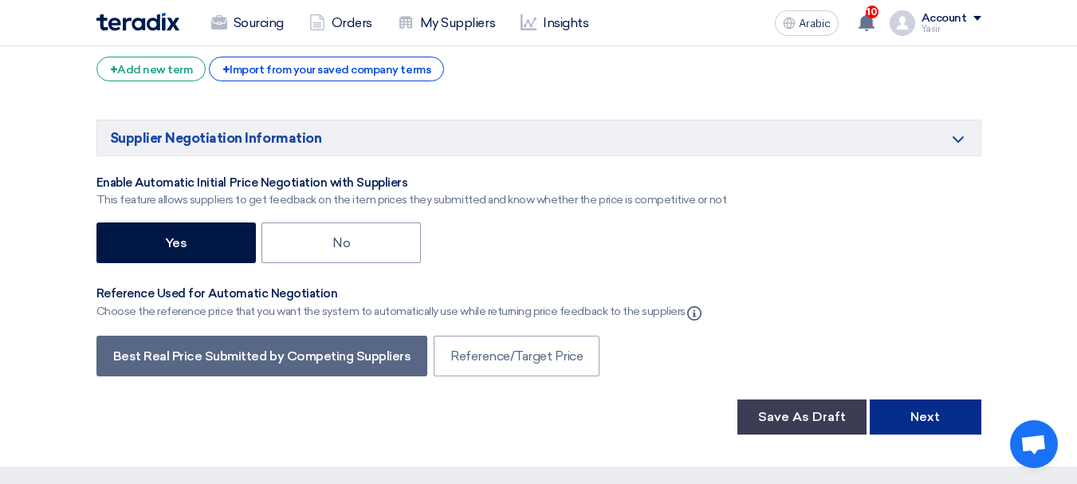
scroll to position [2790, 0]
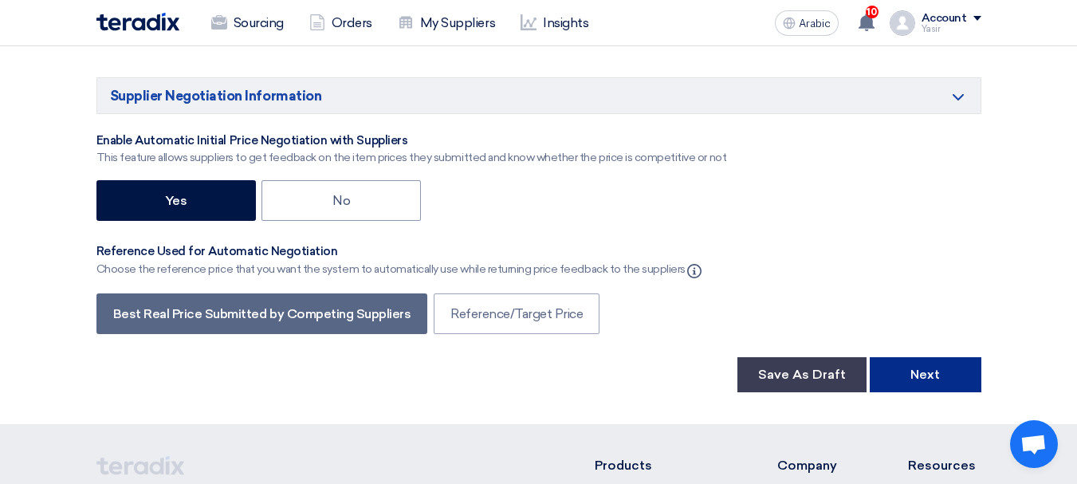
click at [909, 367] on button "Next" at bounding box center [926, 374] width 112 height 35
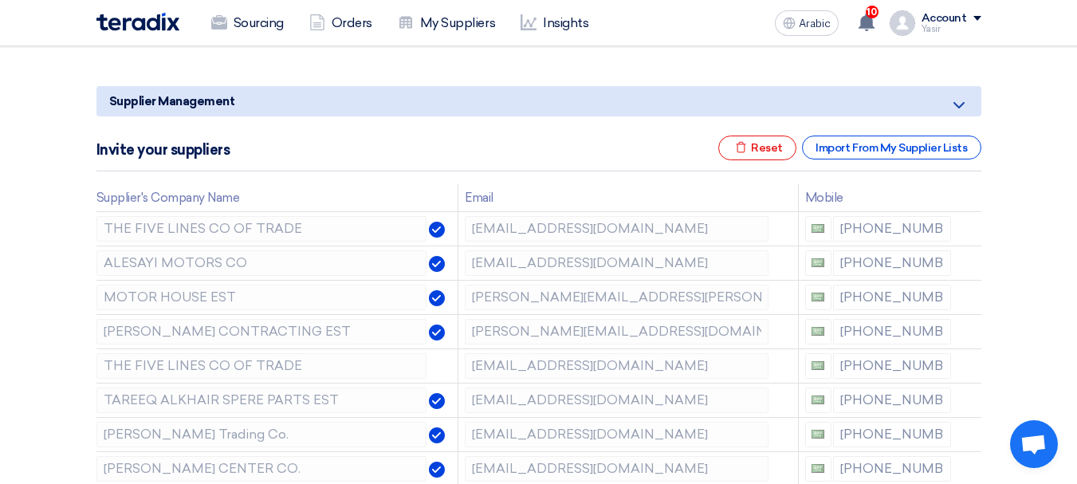
scroll to position [239, 0]
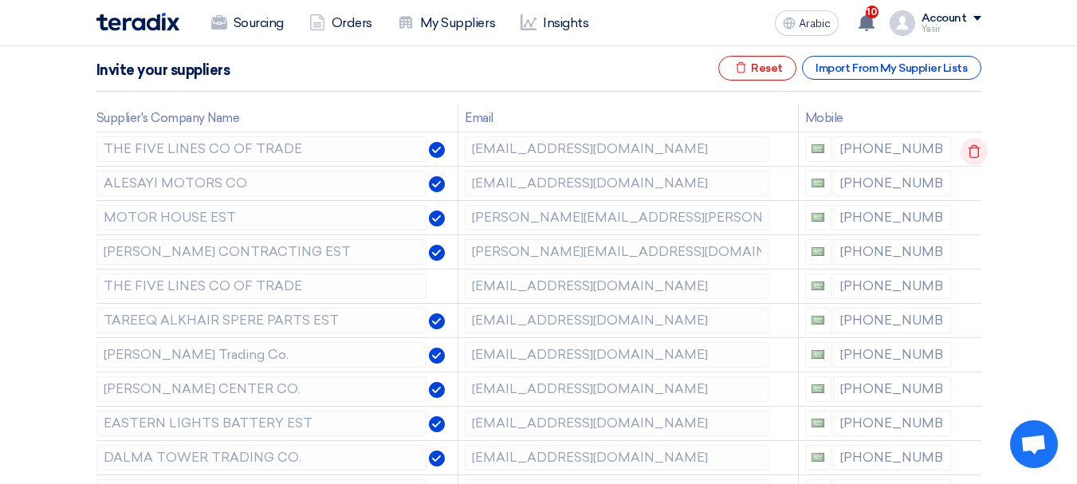
click at [977, 152] on icon at bounding box center [974, 151] width 27 height 27
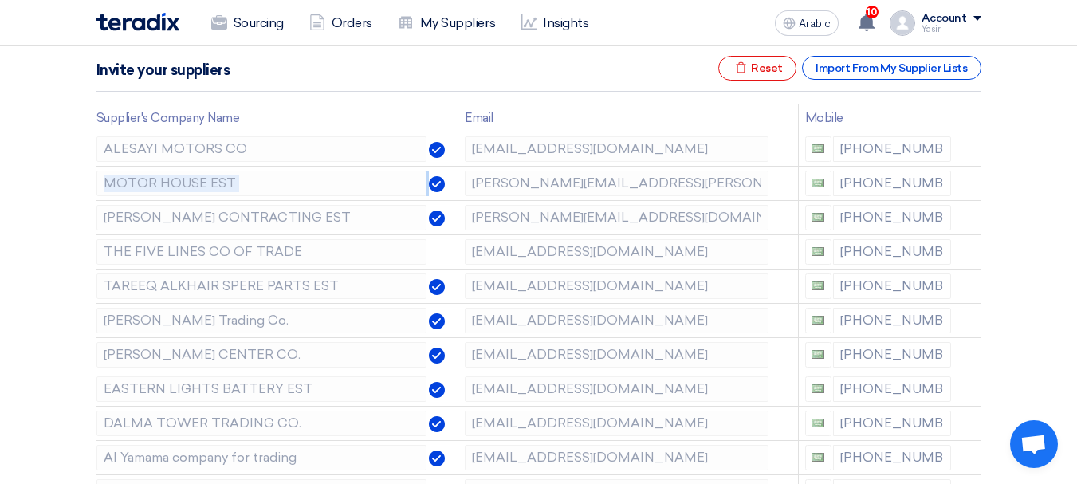
click at [0, 0] on icon at bounding box center [0, 0] width 0 height 0
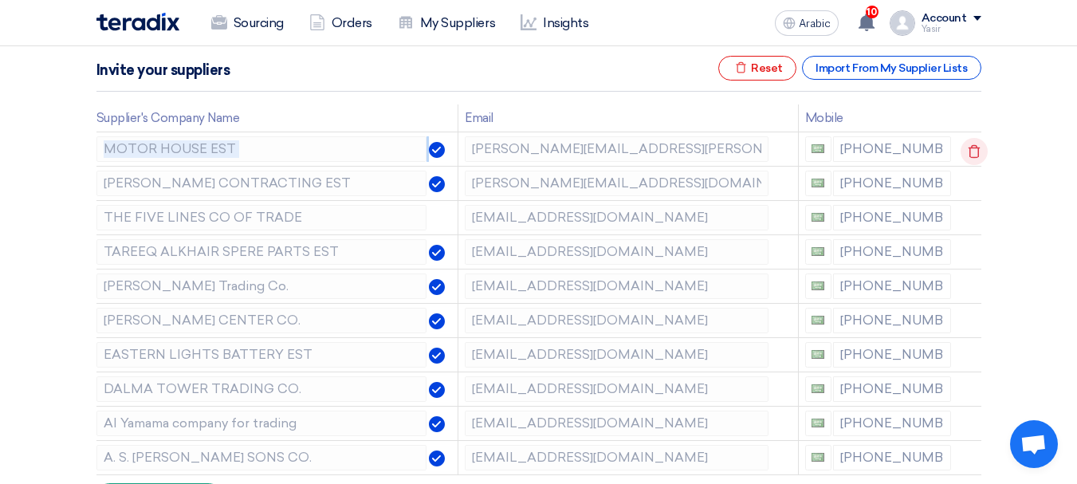
click at [976, 152] on icon at bounding box center [974, 151] width 27 height 27
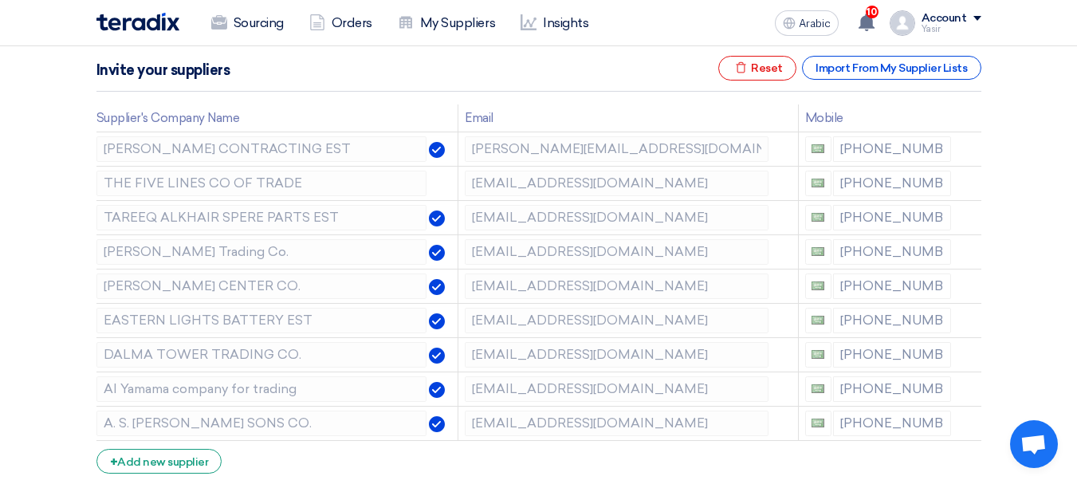
click at [0, 0] on icon at bounding box center [0, 0] width 0 height 0
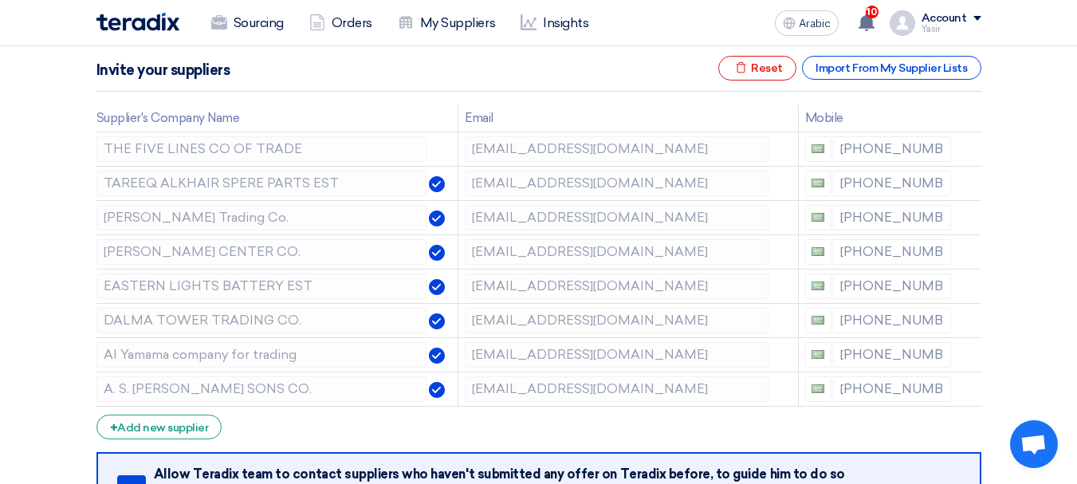
click at [0, 0] on icon at bounding box center [0, 0] width 0 height 0
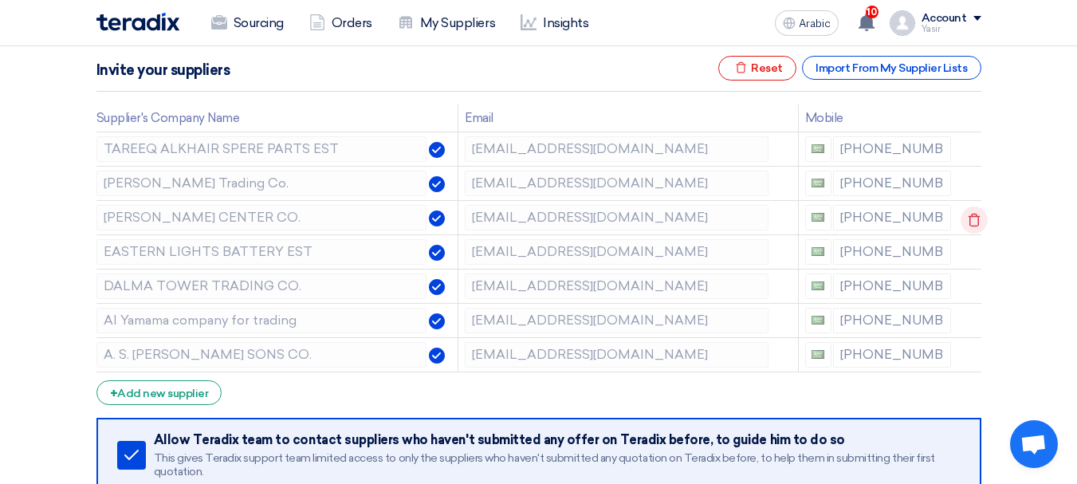
click at [971, 218] on icon at bounding box center [974, 219] width 27 height 27
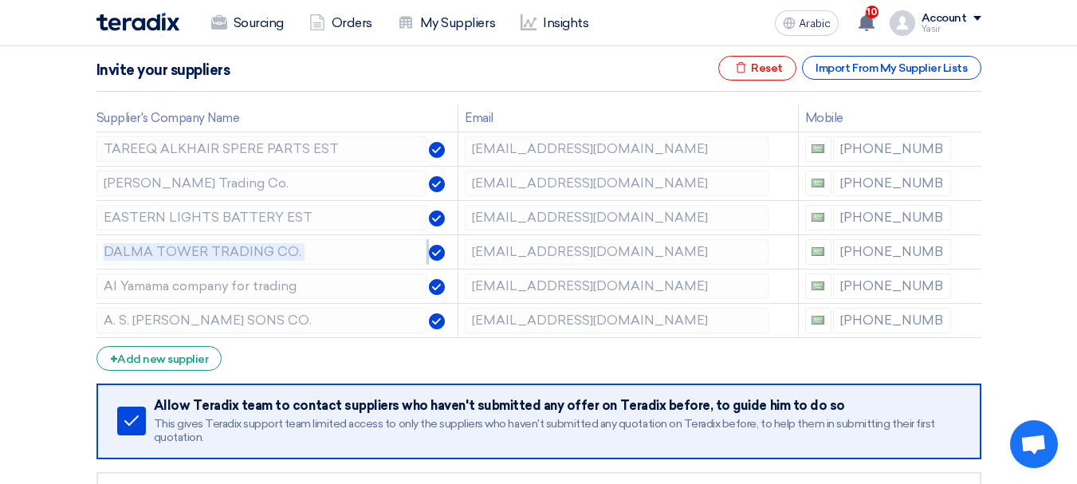
click at [0, 0] on icon at bounding box center [0, 0] width 0 height 0
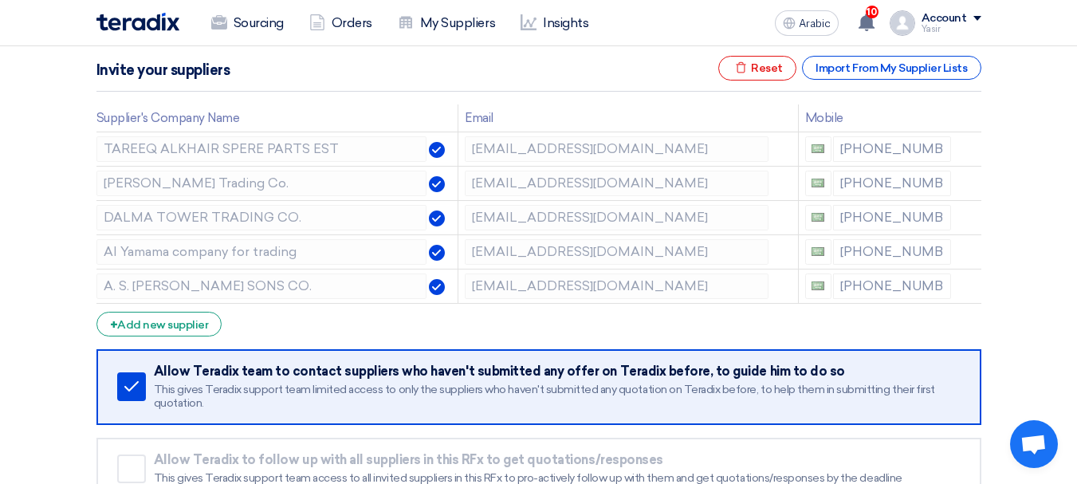
click at [0, 0] on icon at bounding box center [0, 0] width 0 height 0
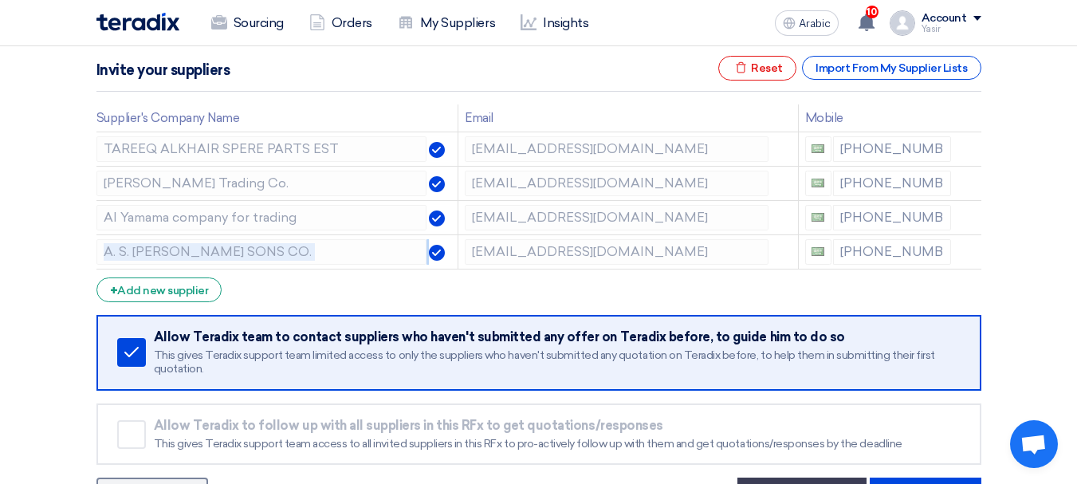
click at [0, 0] on icon at bounding box center [0, 0] width 0 height 0
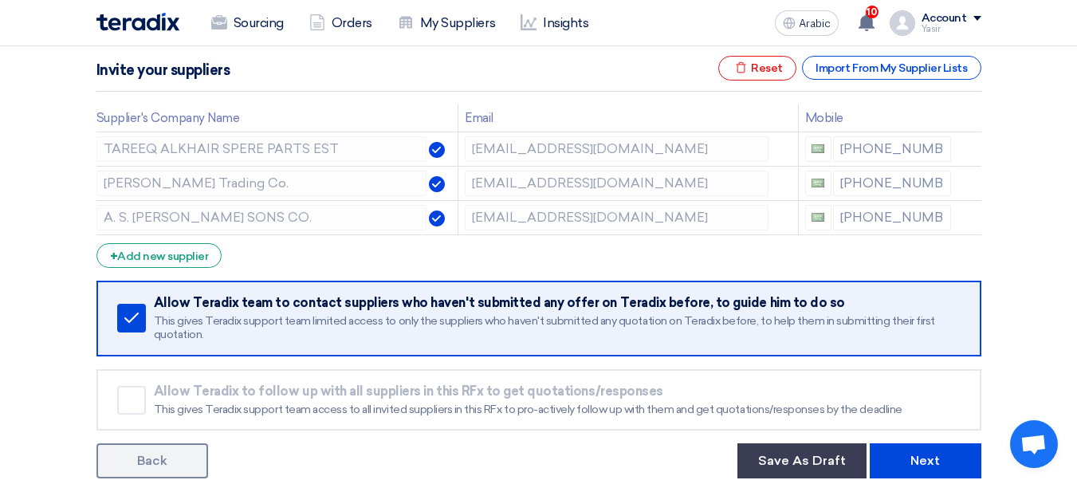
click at [0, 0] on icon at bounding box center [0, 0] width 0 height 0
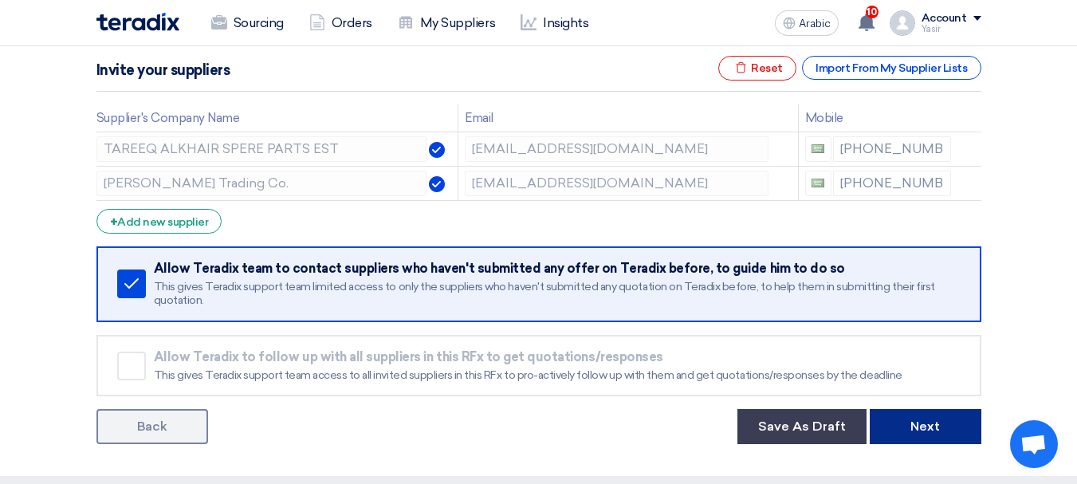
click at [925, 427] on font "Next" at bounding box center [924, 426] width 29 height 15
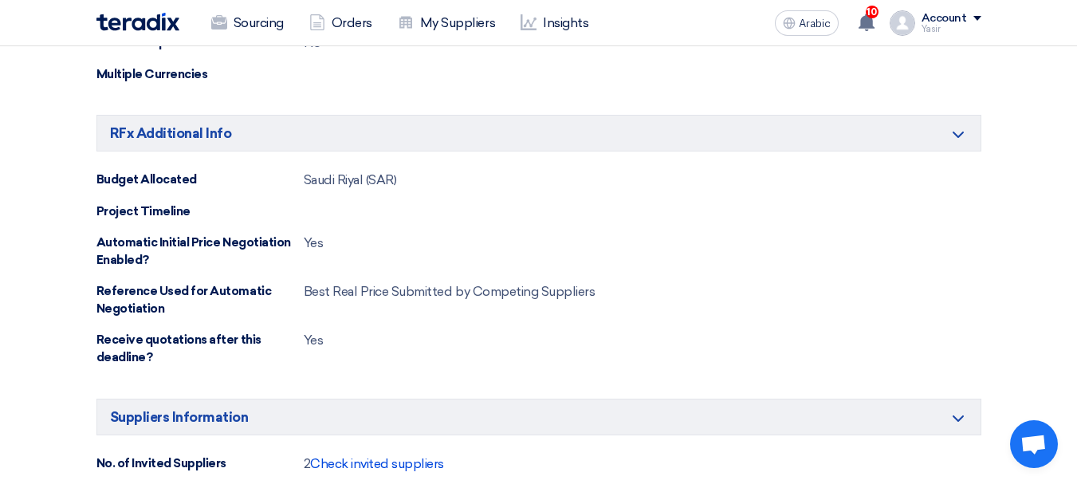
scroll to position [877, 0]
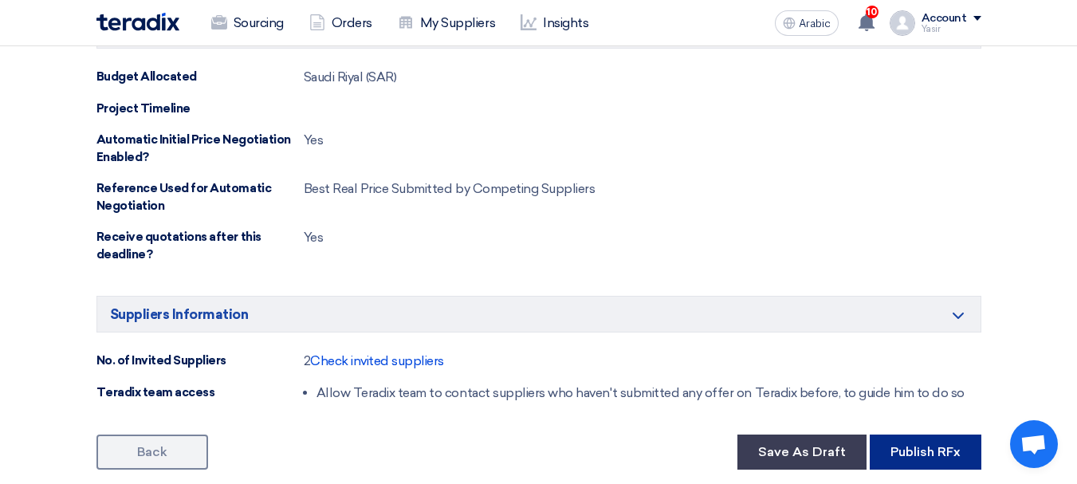
click at [902, 444] on font "Publish RFx" at bounding box center [926, 451] width 70 height 15
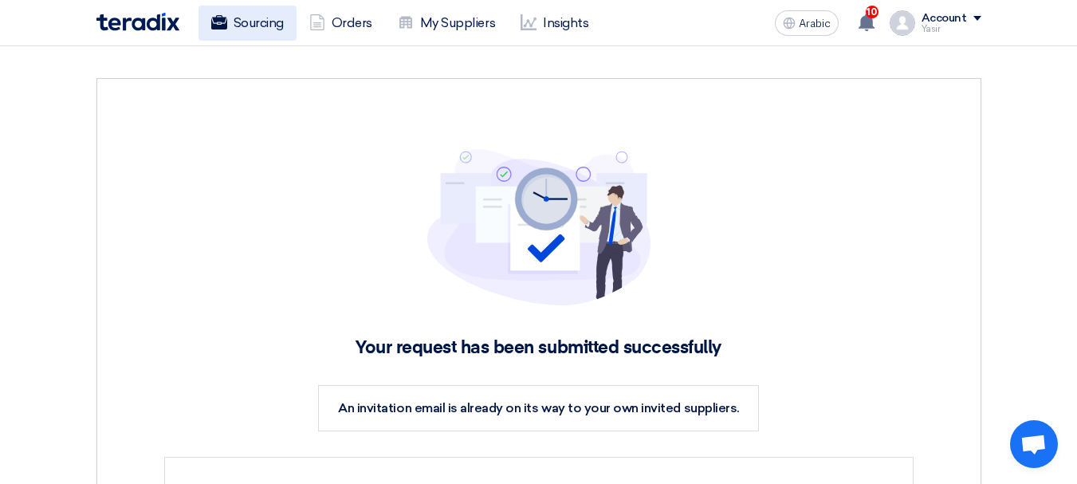
click at [271, 31] on font "Sourcing" at bounding box center [259, 23] width 50 height 19
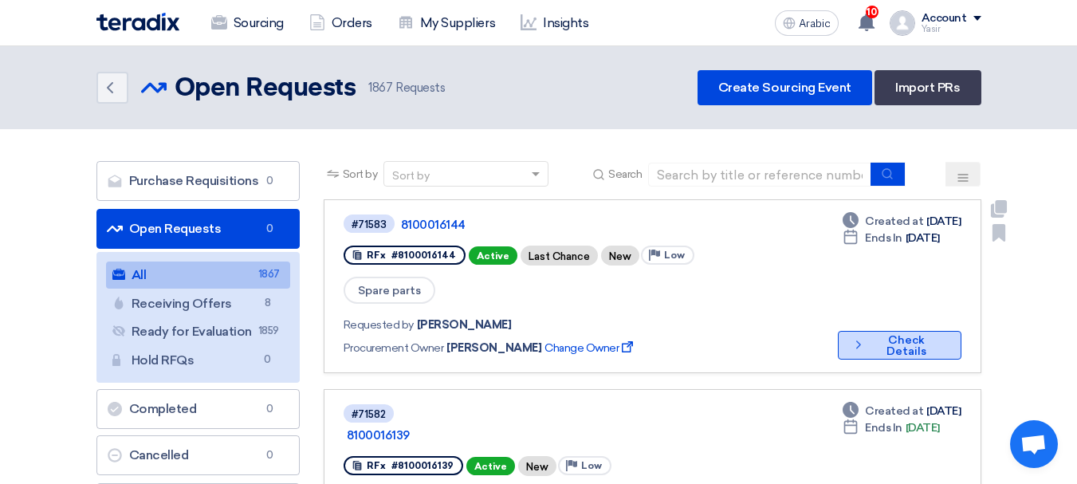
click at [887, 333] on font "Check Details" at bounding box center [907, 345] width 40 height 25
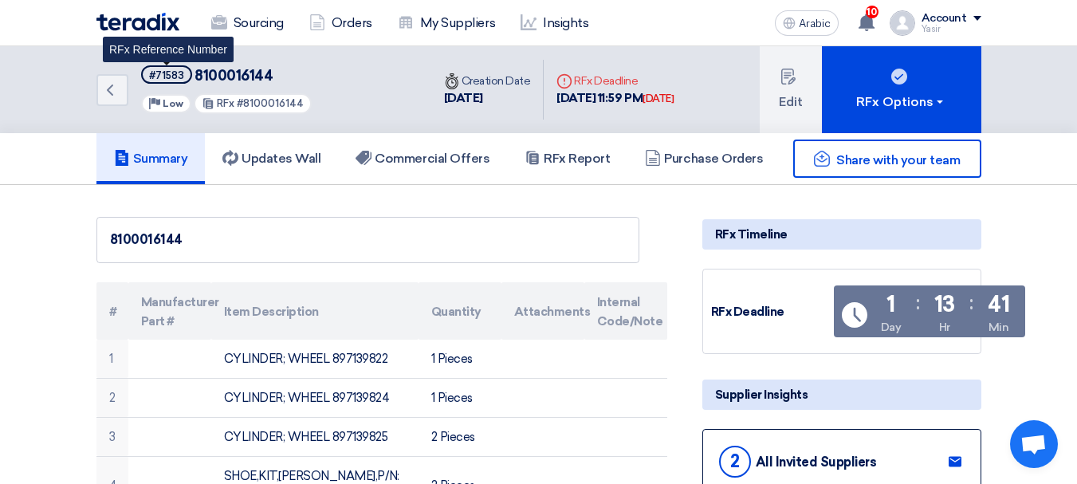
click at [179, 71] on font "#71583" at bounding box center [166, 75] width 35 height 12
copy span "#71583"
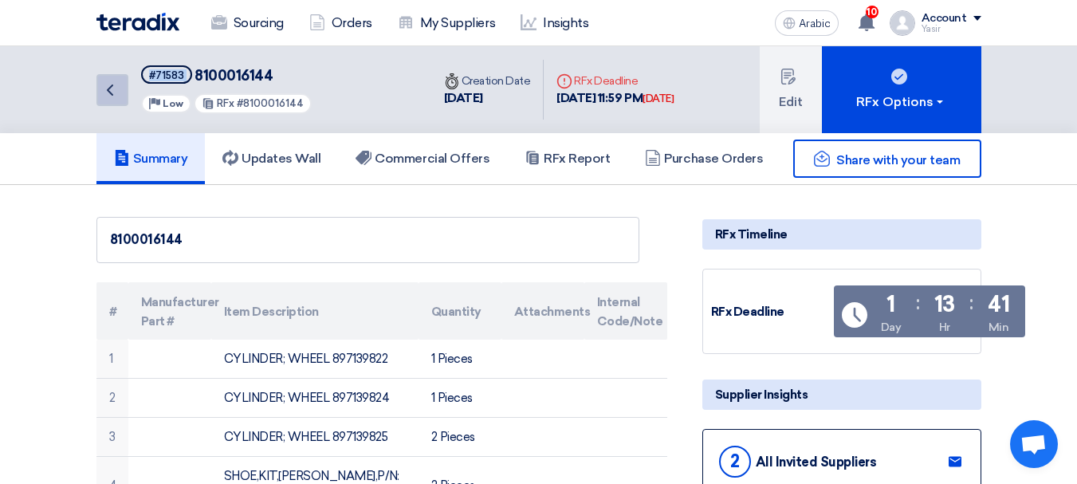
click at [127, 100] on link "Back" at bounding box center [112, 90] width 32 height 32
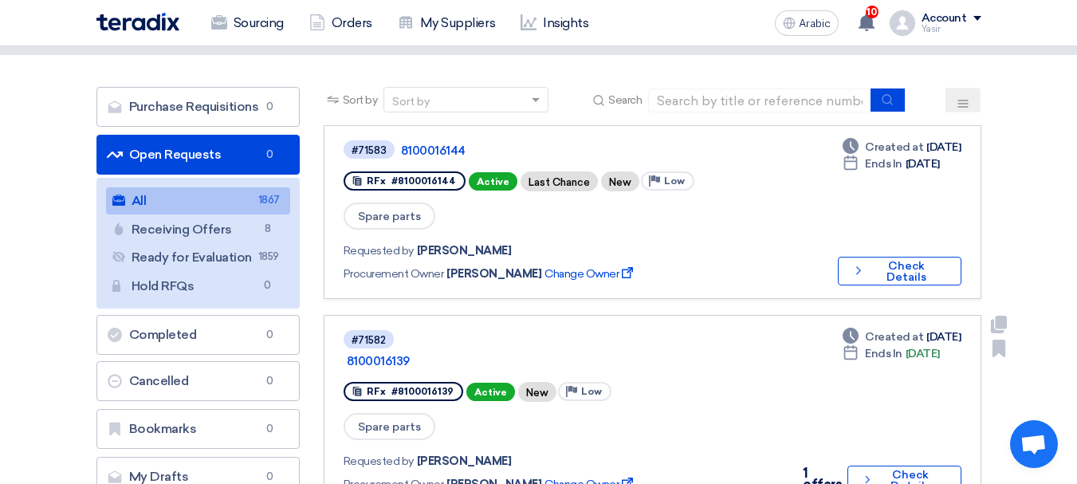
scroll to position [159, 0]
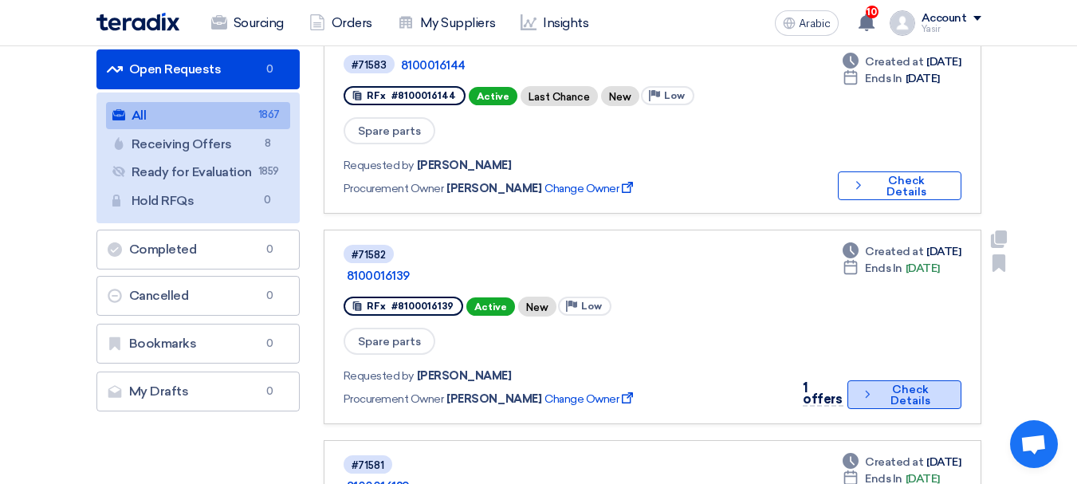
click at [881, 384] on font "Check Details" at bounding box center [910, 395] width 67 height 22
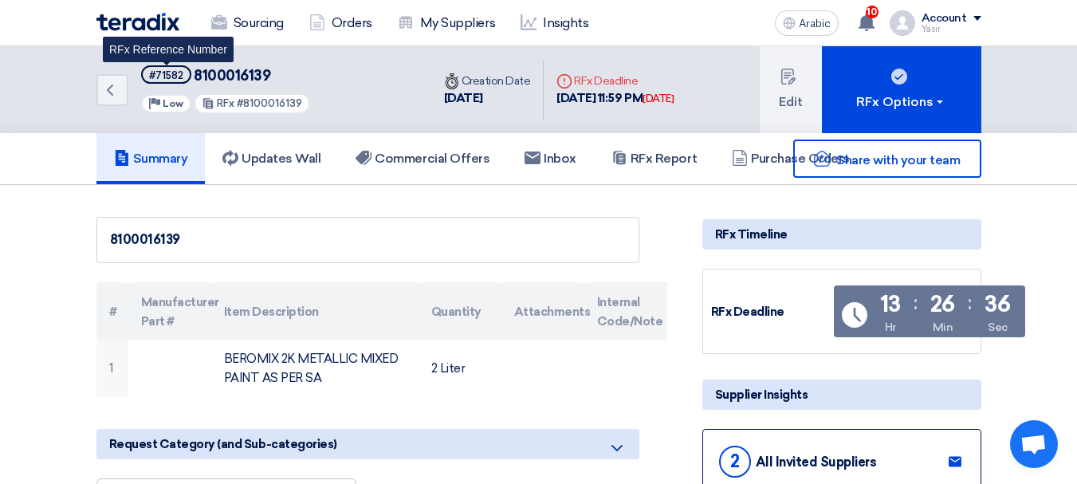
click at [159, 77] on font "#71582" at bounding box center [166, 75] width 34 height 12
click at [164, 77] on font "#71582" at bounding box center [166, 75] width 34 height 12
click at [181, 78] on font "#71582" at bounding box center [166, 75] width 34 height 12
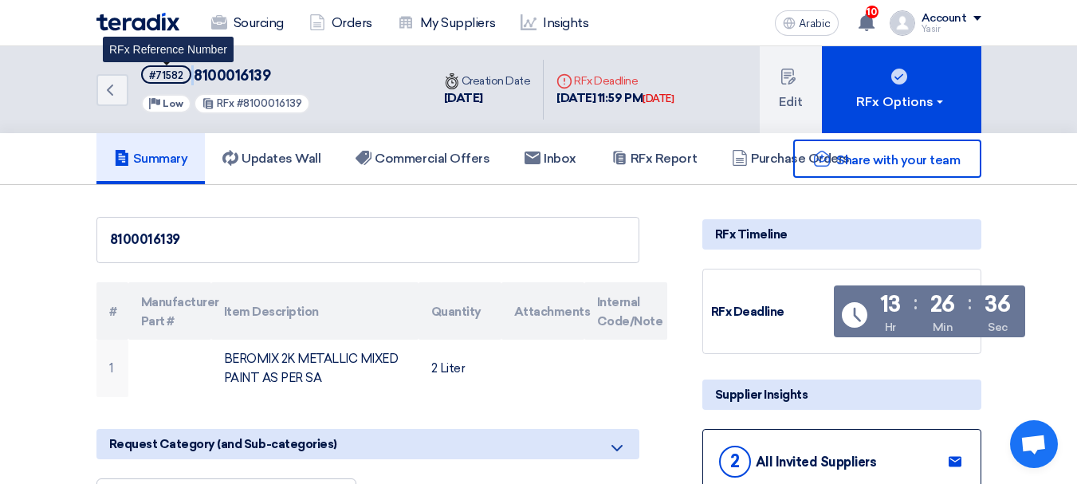
click at [181, 78] on font "#71582" at bounding box center [166, 75] width 34 height 12
click at [172, 78] on font "#71582" at bounding box center [166, 75] width 34 height 12
click at [174, 76] on font "#71582" at bounding box center [166, 75] width 34 height 12
click at [175, 76] on font "#71582" at bounding box center [166, 75] width 34 height 12
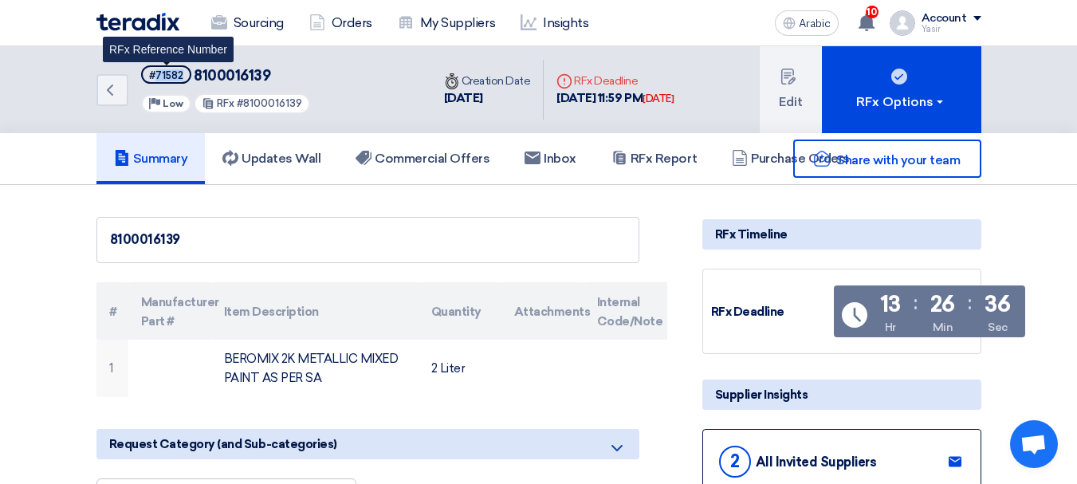
click at [164, 77] on font "#71582" at bounding box center [166, 75] width 34 height 12
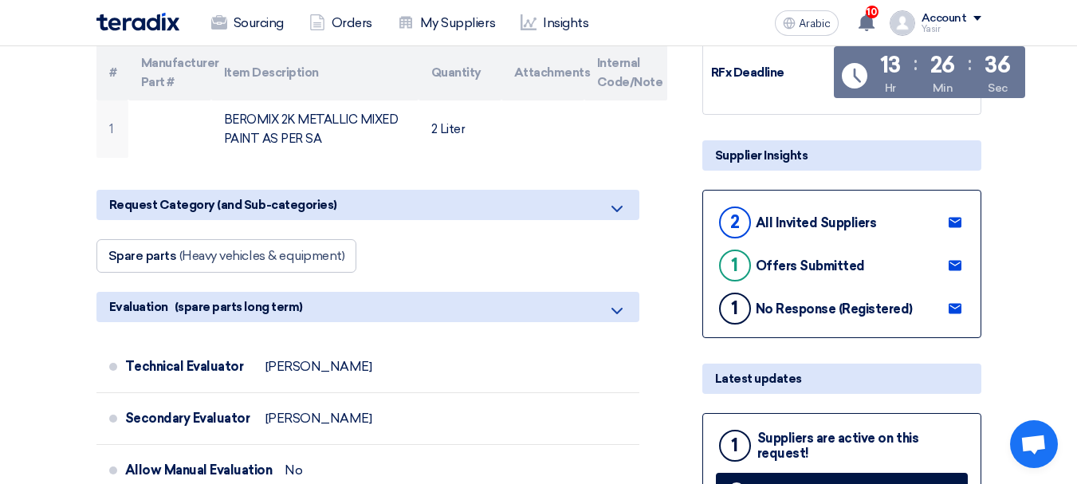
scroll to position [478, 0]
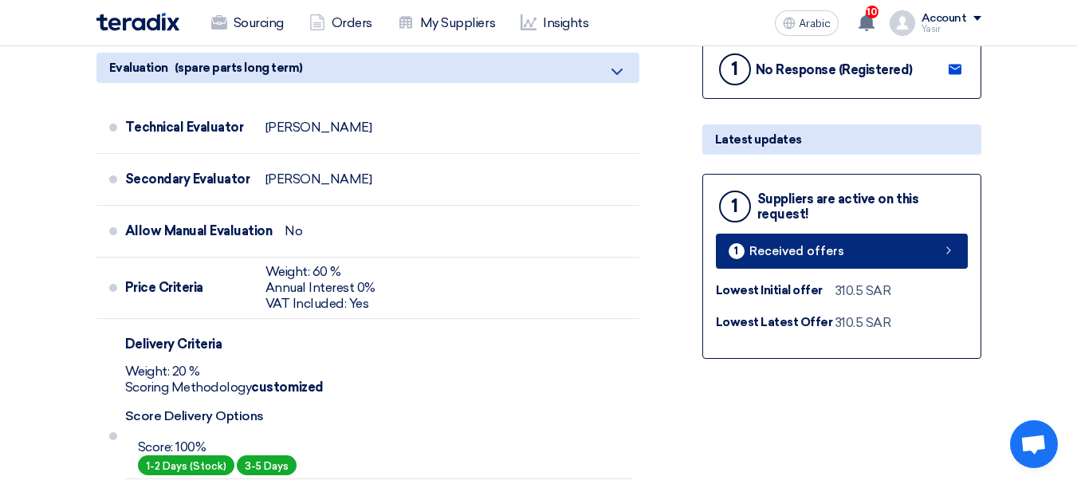
click at [847, 238] on link "1 Received offers" at bounding box center [842, 251] width 252 height 35
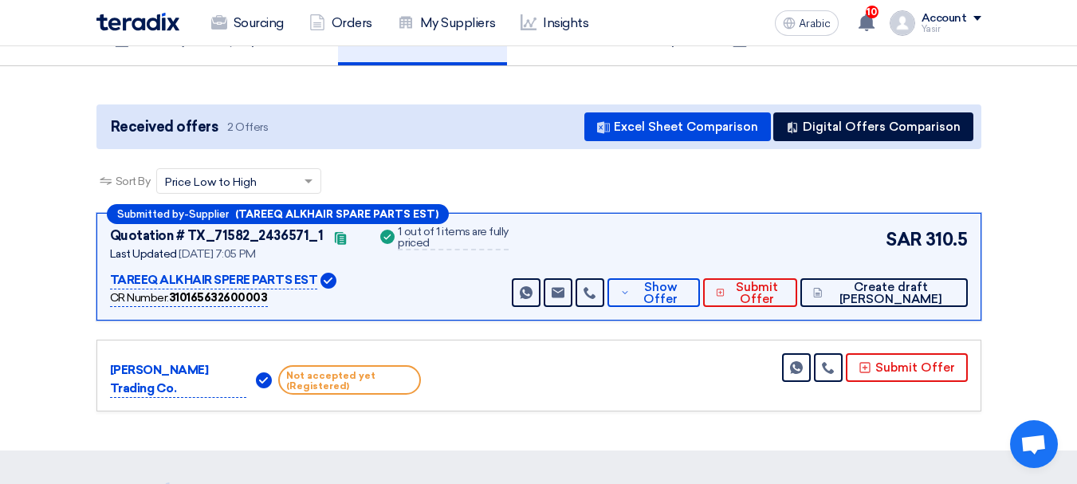
scroll to position [239, 0]
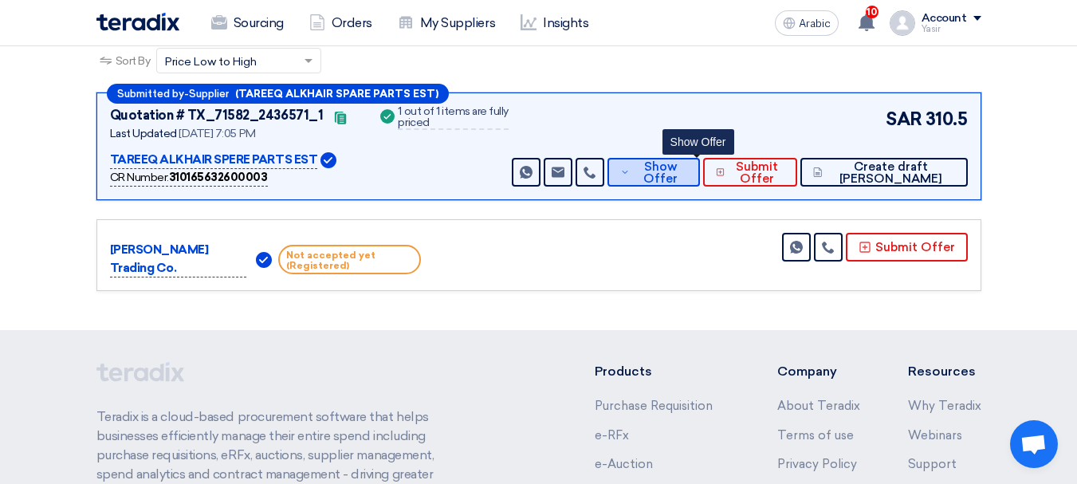
click at [678, 168] on font "Show Offer" at bounding box center [660, 172] width 34 height 26
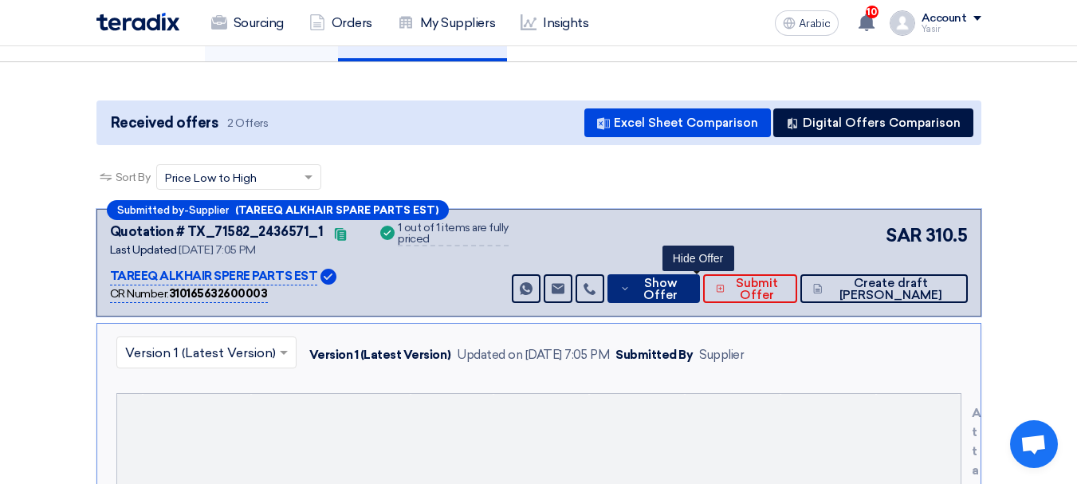
scroll to position [0, 0]
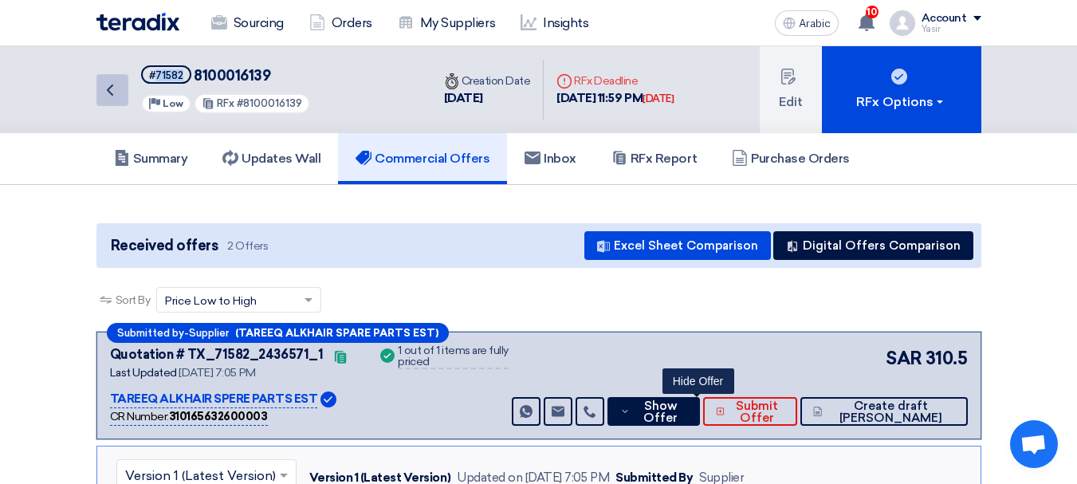
click at [123, 93] on link "Back" at bounding box center [112, 90] width 32 height 32
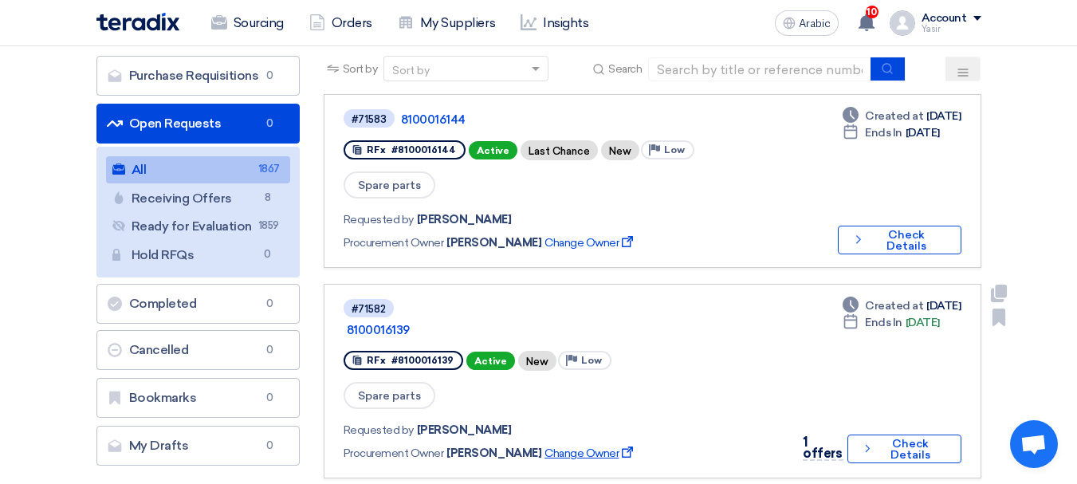
scroll to position [159, 0]
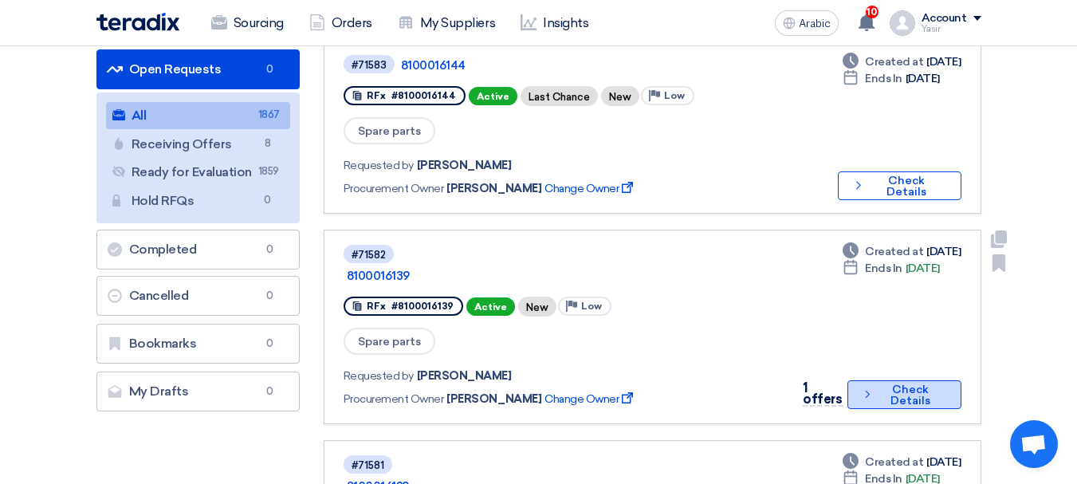
click at [864, 380] on button "Check details Check Details" at bounding box center [904, 394] width 114 height 29
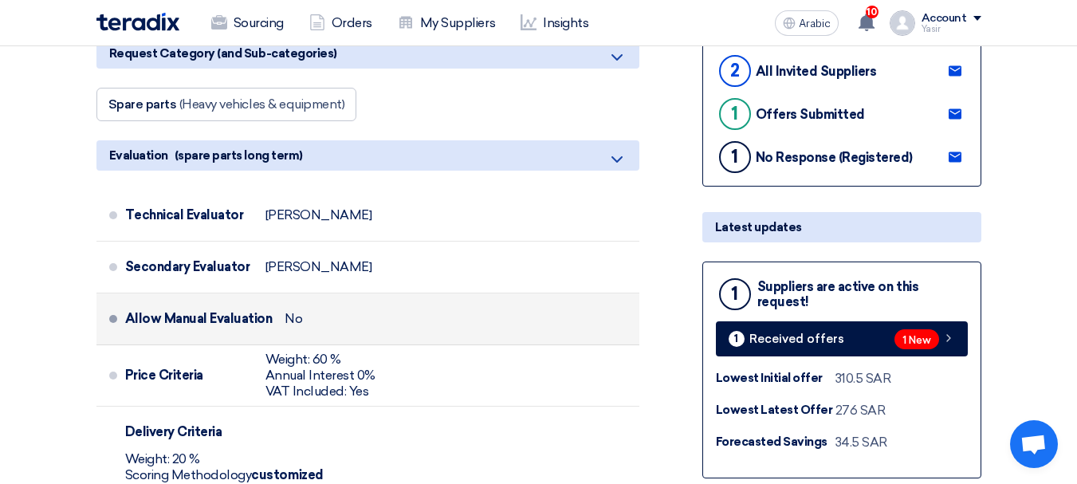
scroll to position [399, 0]
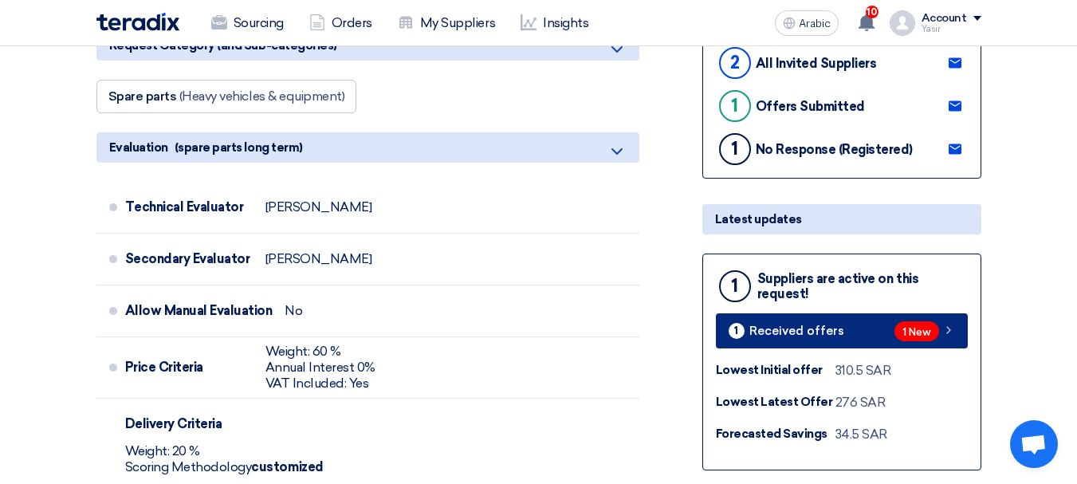
click at [881, 339] on link "1 Received offers 1 New" at bounding box center [842, 330] width 252 height 35
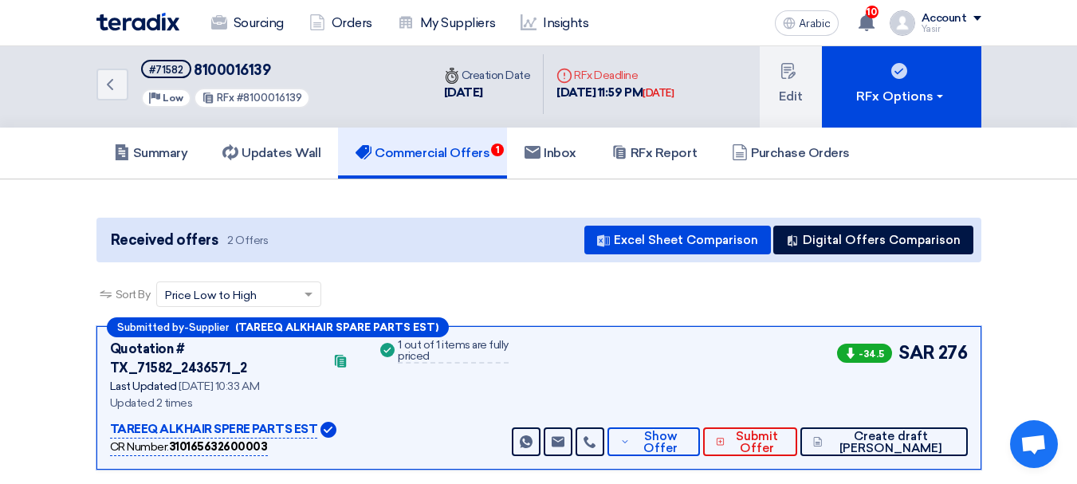
scroll to position [159, 0]
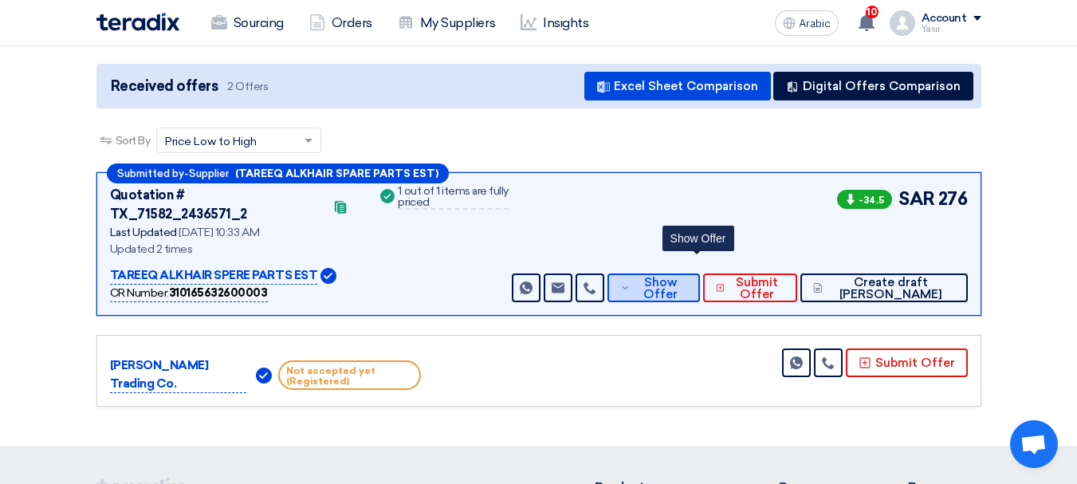
click at [682, 277] on span "Show Offer" at bounding box center [660, 289] width 53 height 24
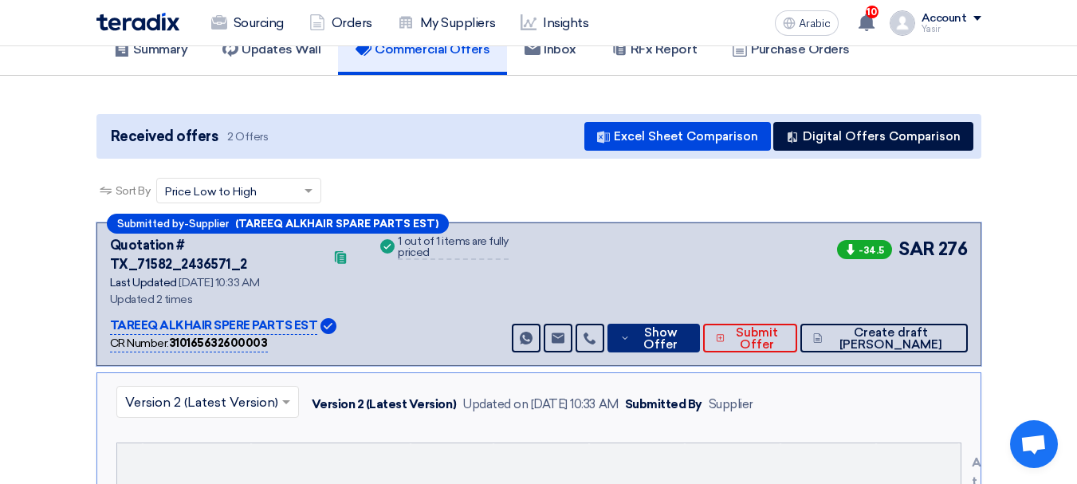
scroll to position [0, 0]
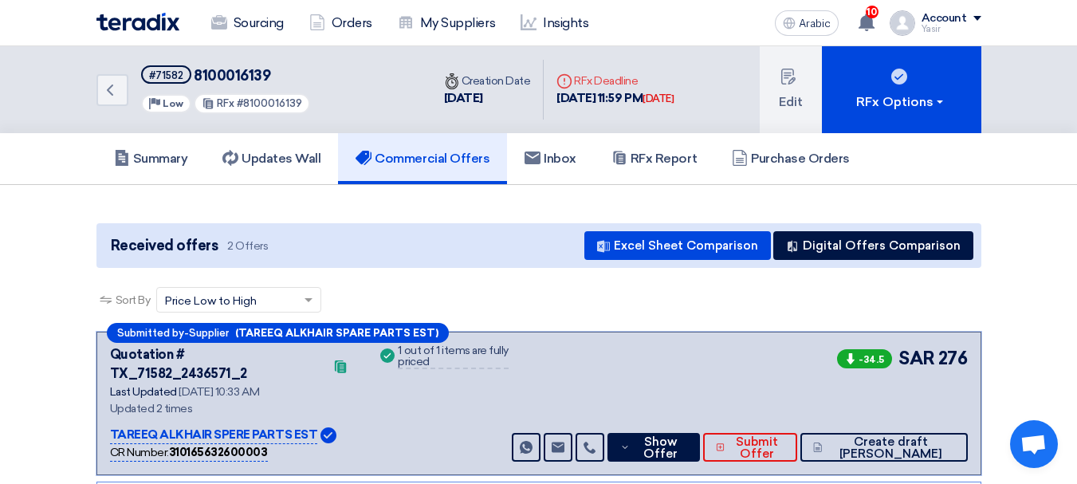
click at [114, 108] on div "Back #71582 8100016139 Priority Low RFx #8100016139" at bounding box center [263, 89] width 335 height 87
click at [113, 94] on icon "Back" at bounding box center [109, 90] width 19 height 19
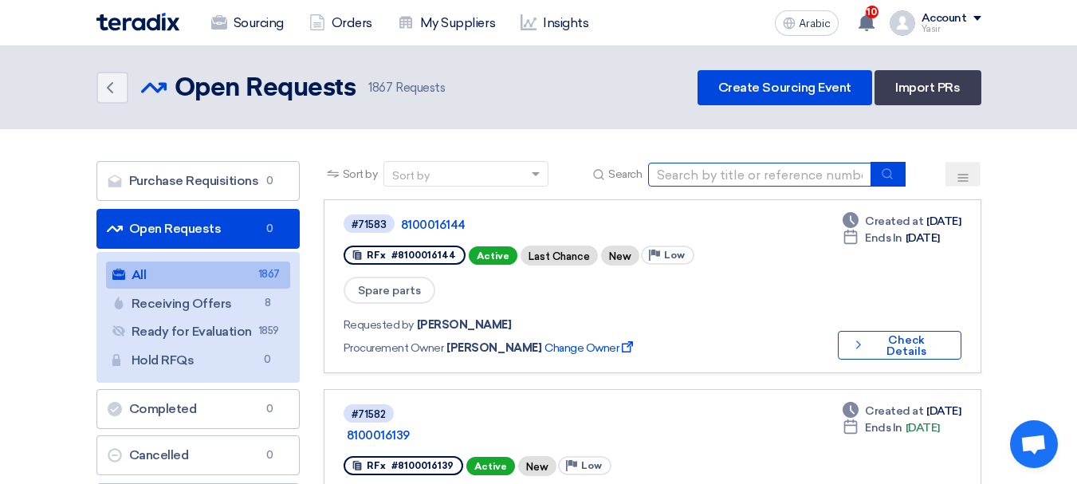
click at [734, 165] on input at bounding box center [759, 175] width 223 height 24
paste input "8100015663"
type input "8100015663"
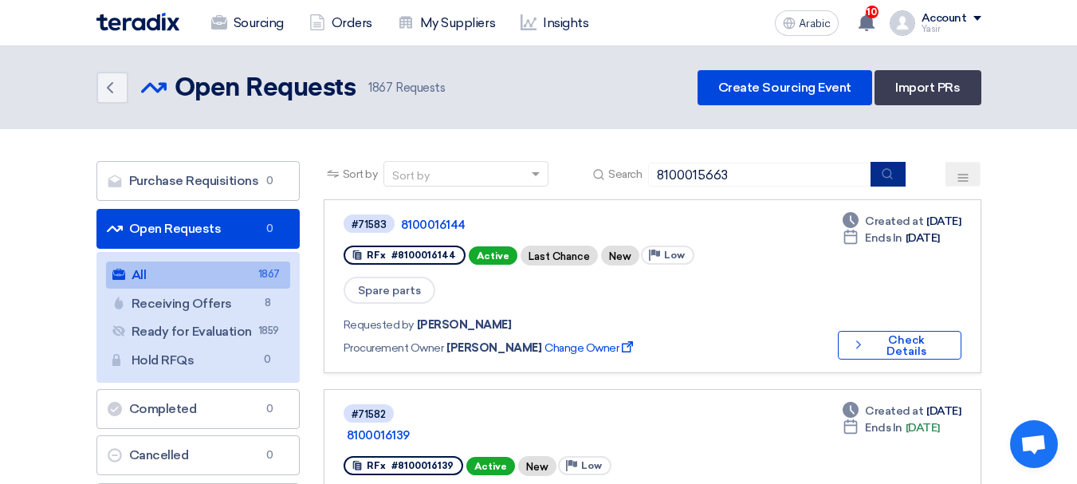
click at [895, 182] on button "submit" at bounding box center [888, 174] width 35 height 25
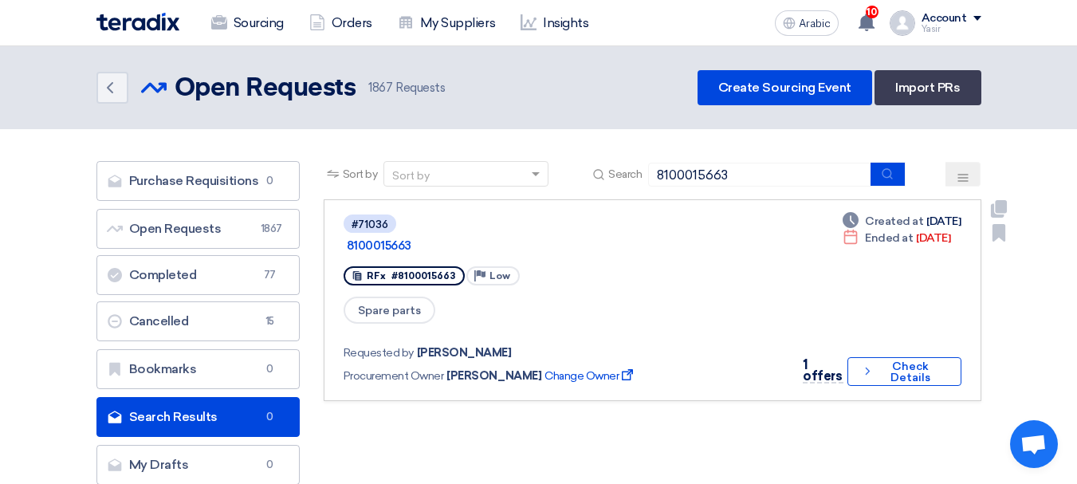
click at [899, 367] on link "#71036 8100015663 RFx #8100015663 Priority Low Spare parts Requested by [PERSON…" at bounding box center [653, 300] width 658 height 202
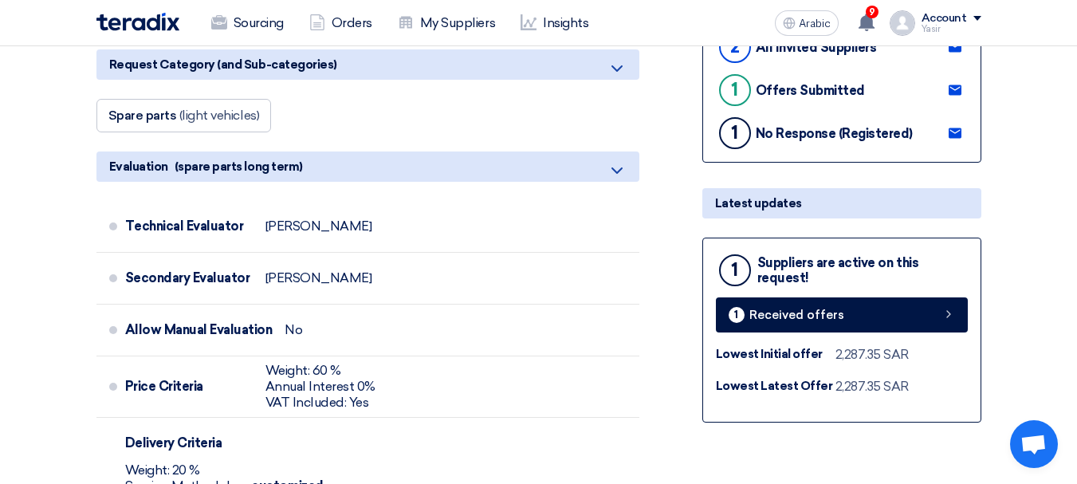
scroll to position [399, 0]
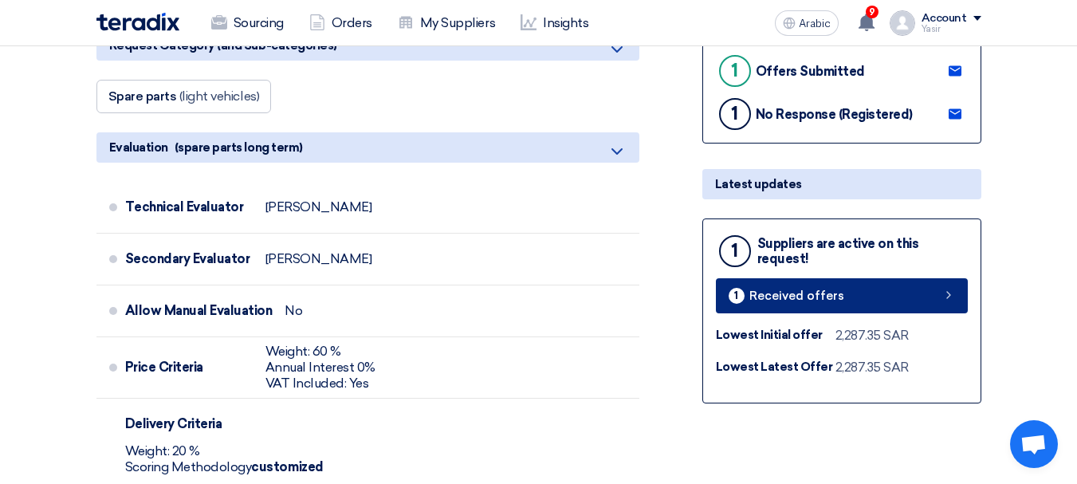
click at [849, 285] on link "1 Received offers" at bounding box center [842, 295] width 252 height 35
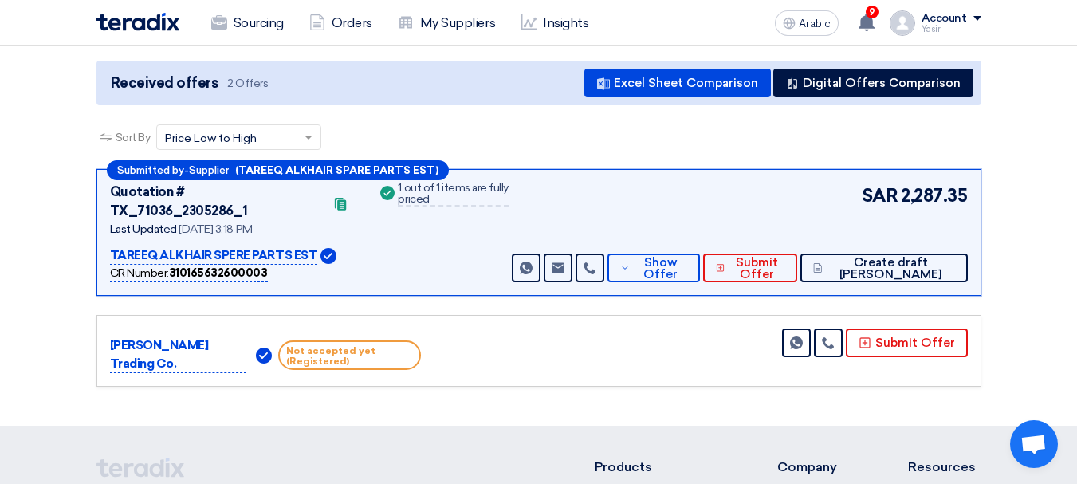
scroll to position [239, 0]
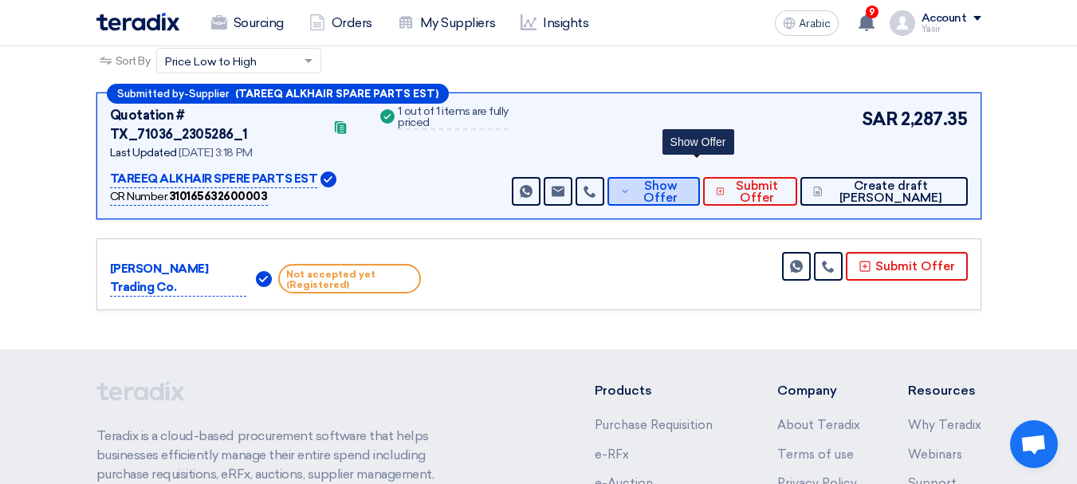
click at [677, 180] on span "Show Offer" at bounding box center [660, 192] width 53 height 24
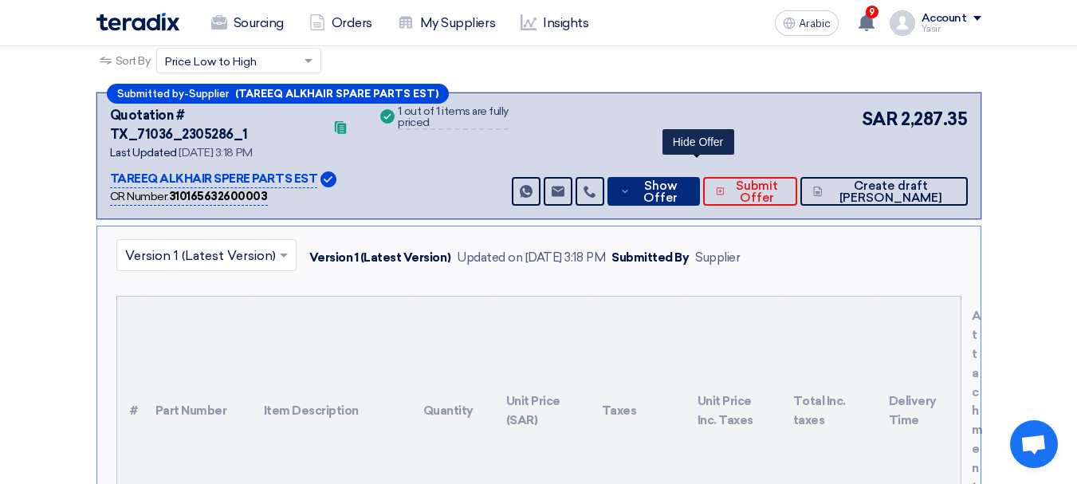
scroll to position [0, 0]
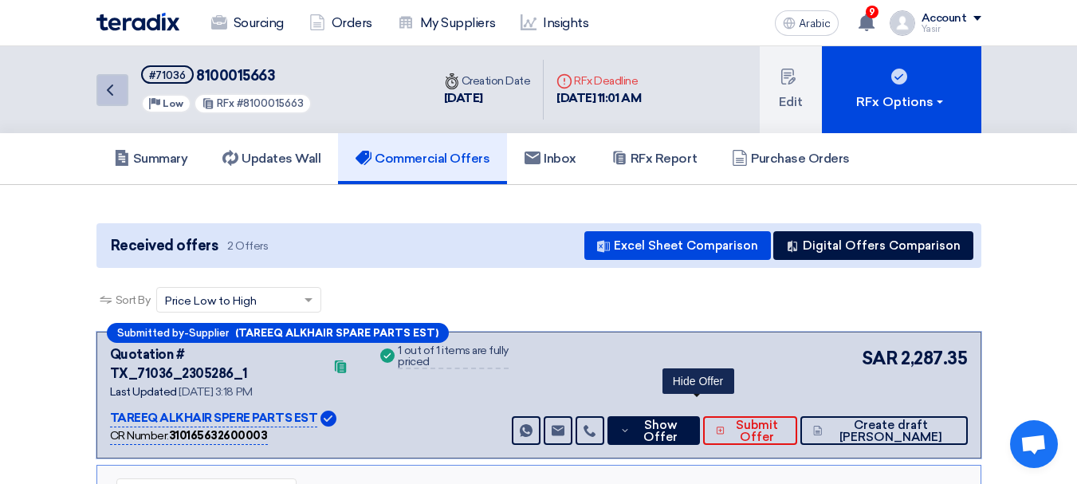
click at [120, 100] on link "Back" at bounding box center [112, 90] width 32 height 32
